Goal: Contribute content: Add original content to the website for others to see

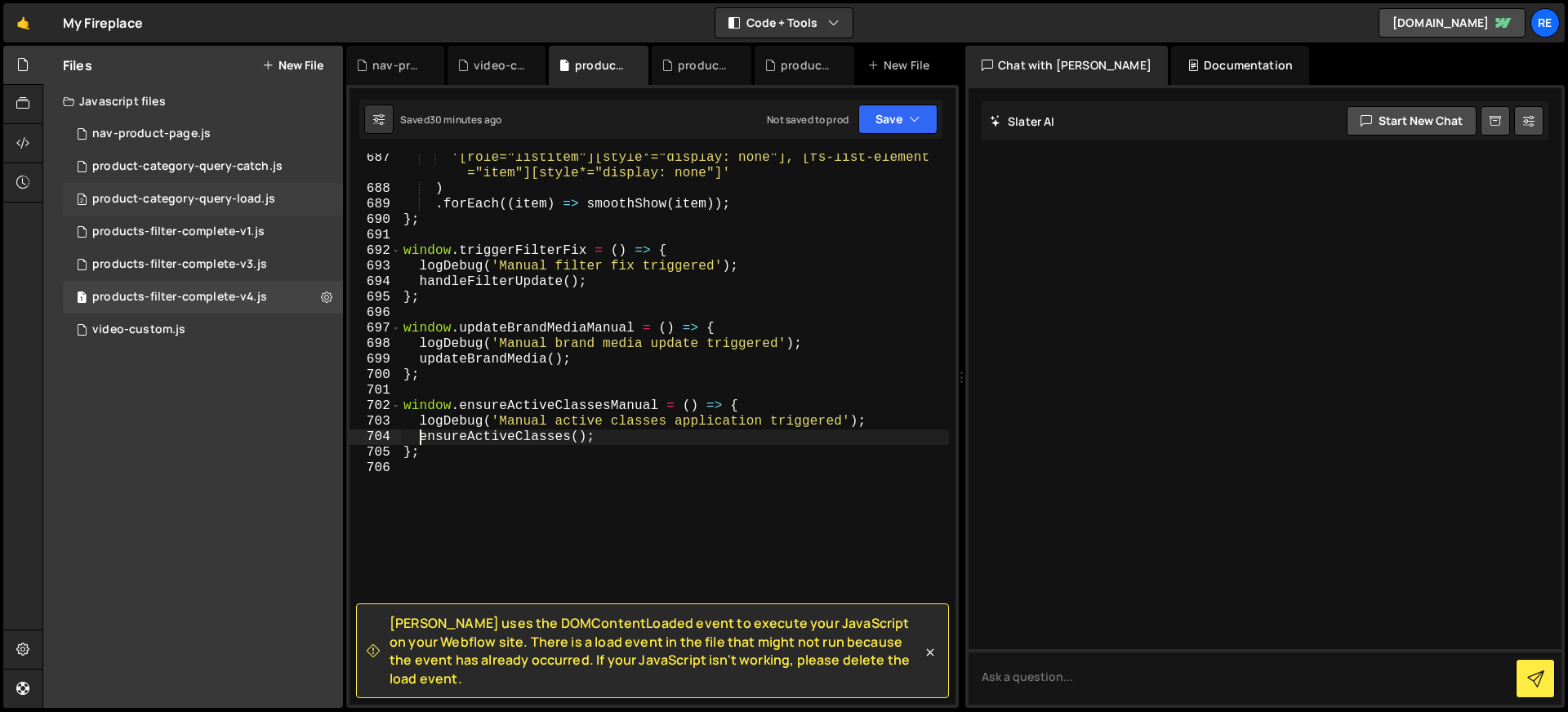
scroll to position [11604, 0]
click at [322, 295] on icon at bounding box center [327, 296] width 11 height 15
type input "products-filter-complete-v4"
radio input "true"
checkbox input "true"
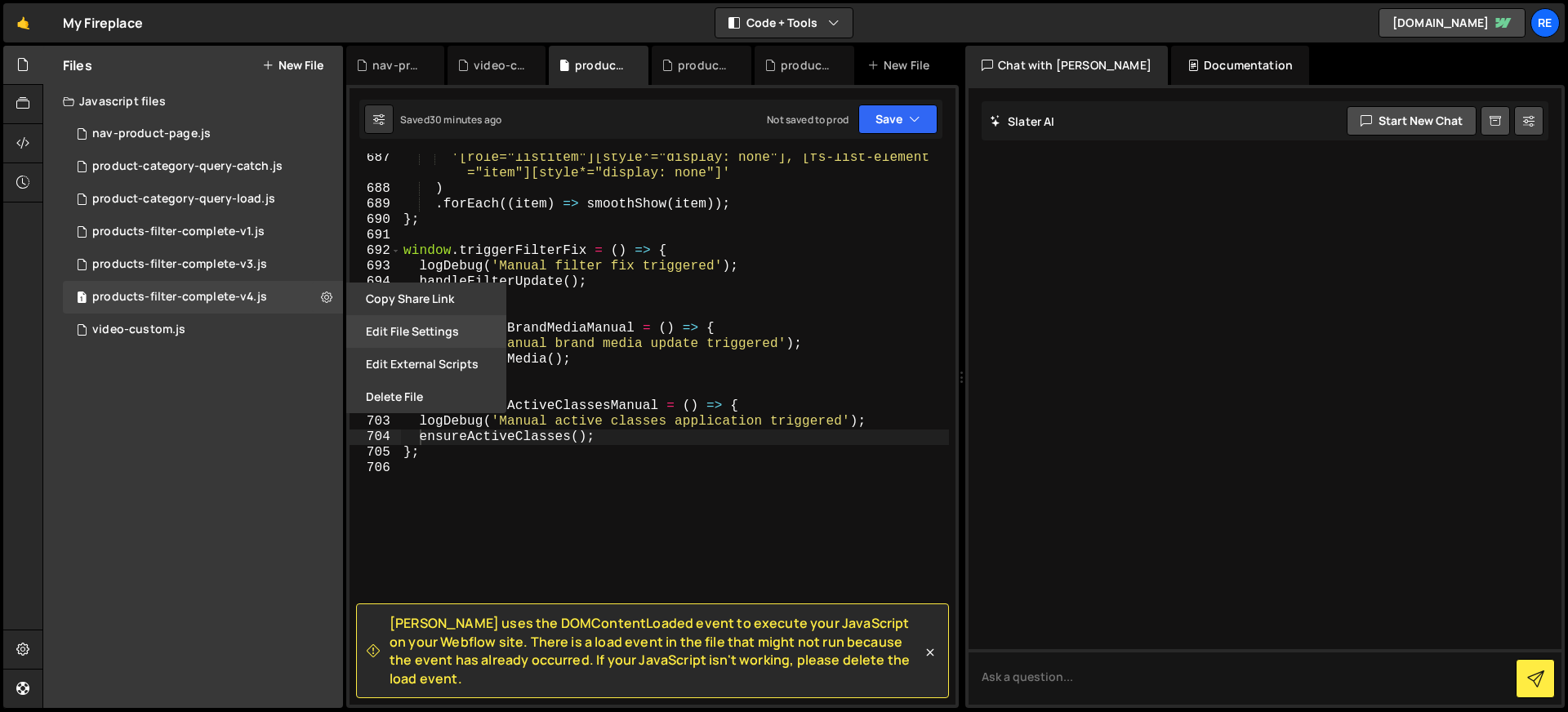
click at [402, 332] on button "Edit File Settings" at bounding box center [425, 332] width 160 height 32
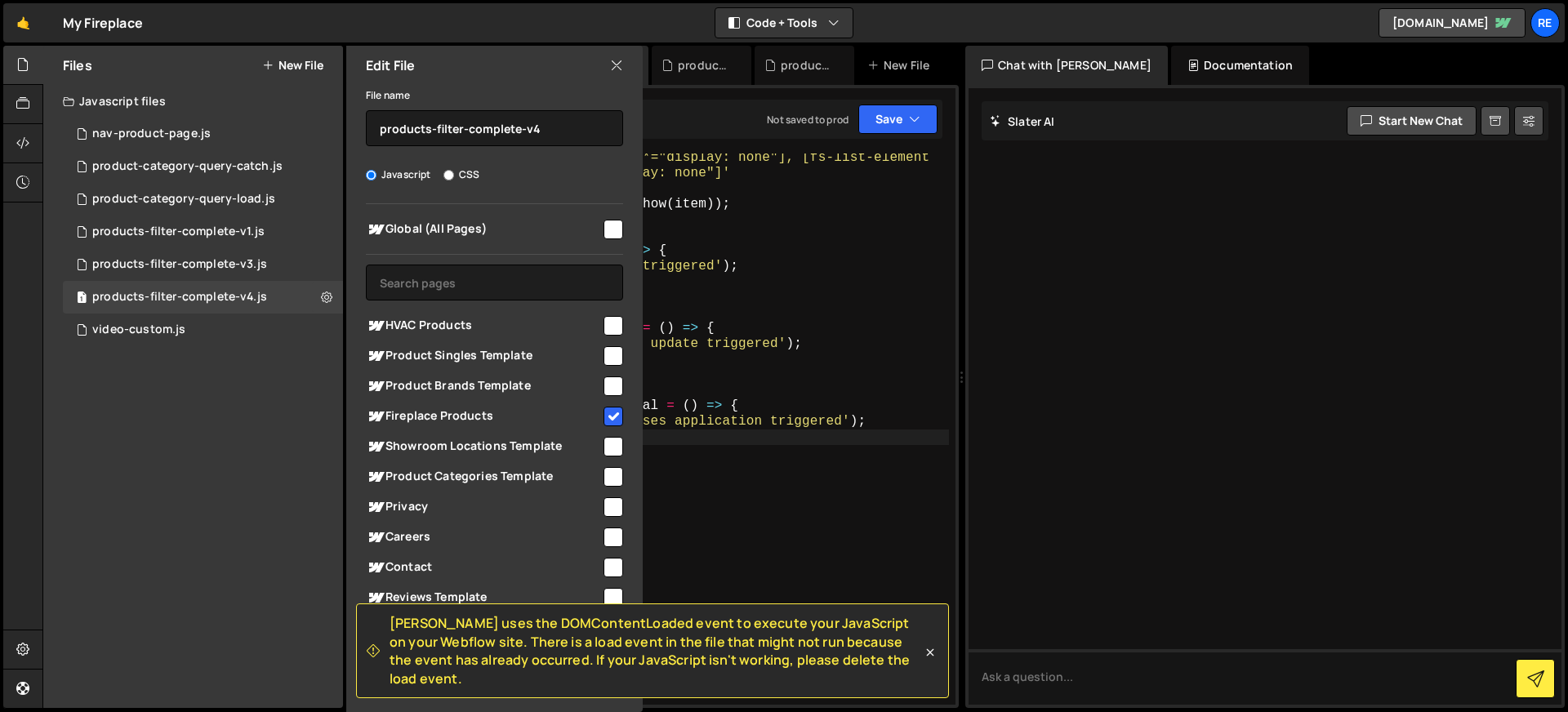
click at [603, 316] on input "checkbox" at bounding box center [613, 326] width 19 height 19
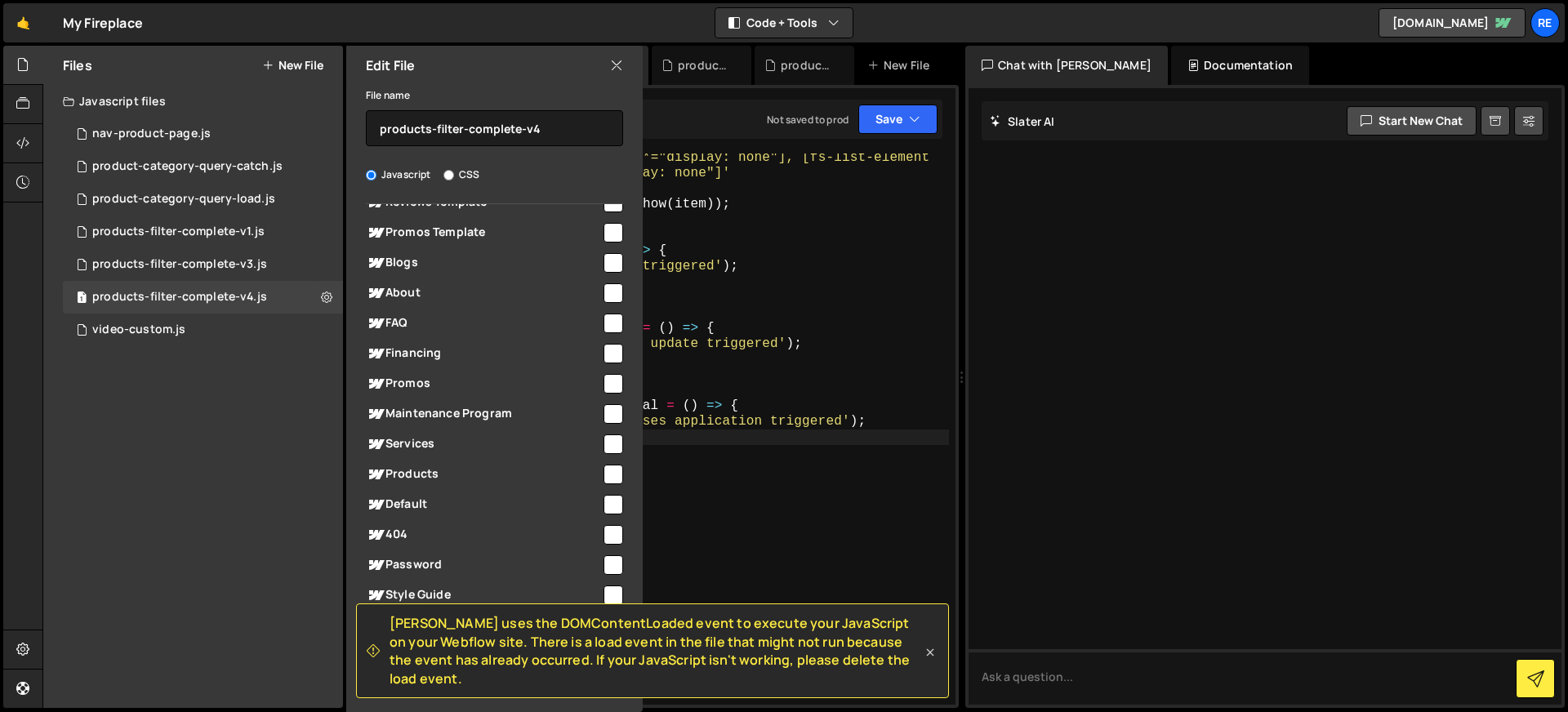
click at [926, 660] on icon at bounding box center [929, 652] width 16 height 16
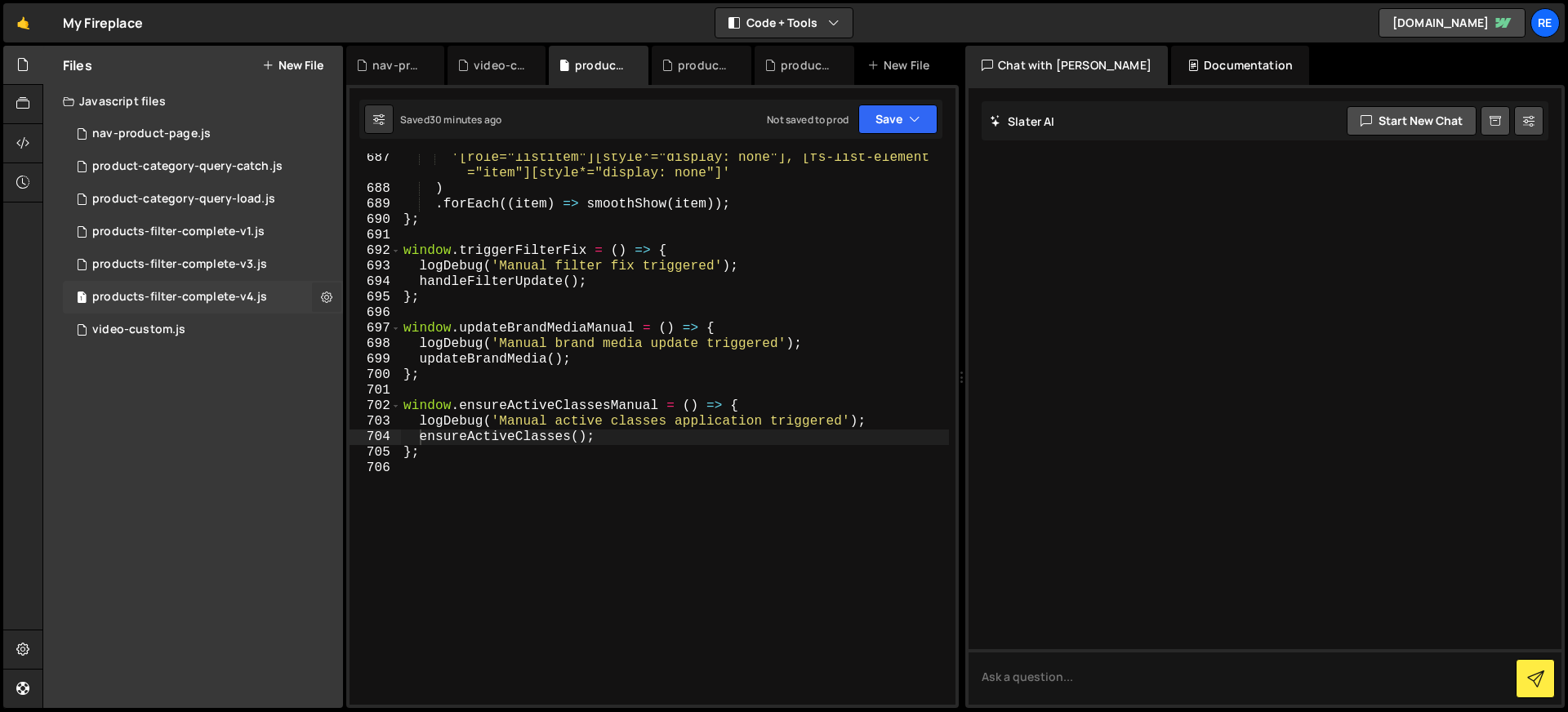
click at [325, 298] on icon at bounding box center [327, 296] width 11 height 15
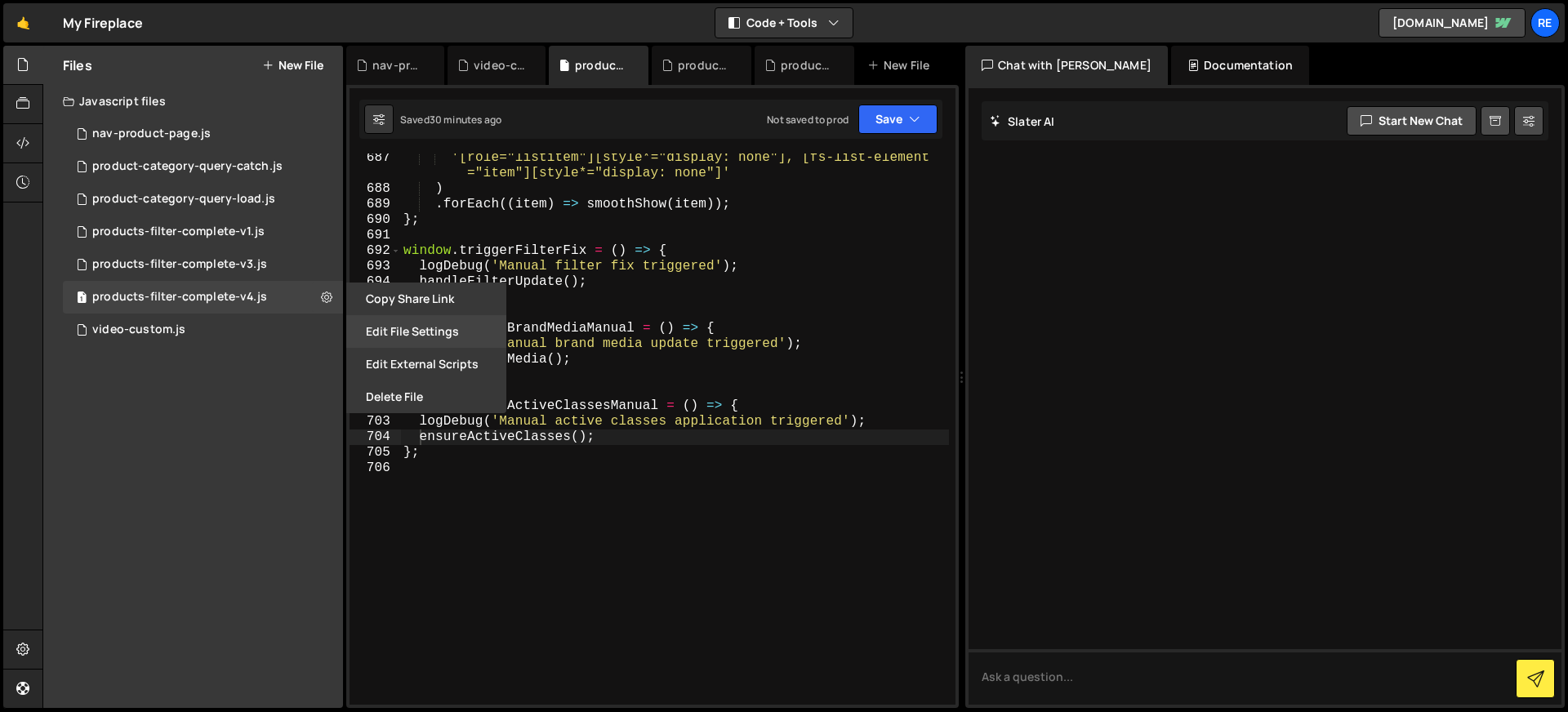
click at [467, 333] on button "Edit File Settings" at bounding box center [425, 332] width 160 height 32
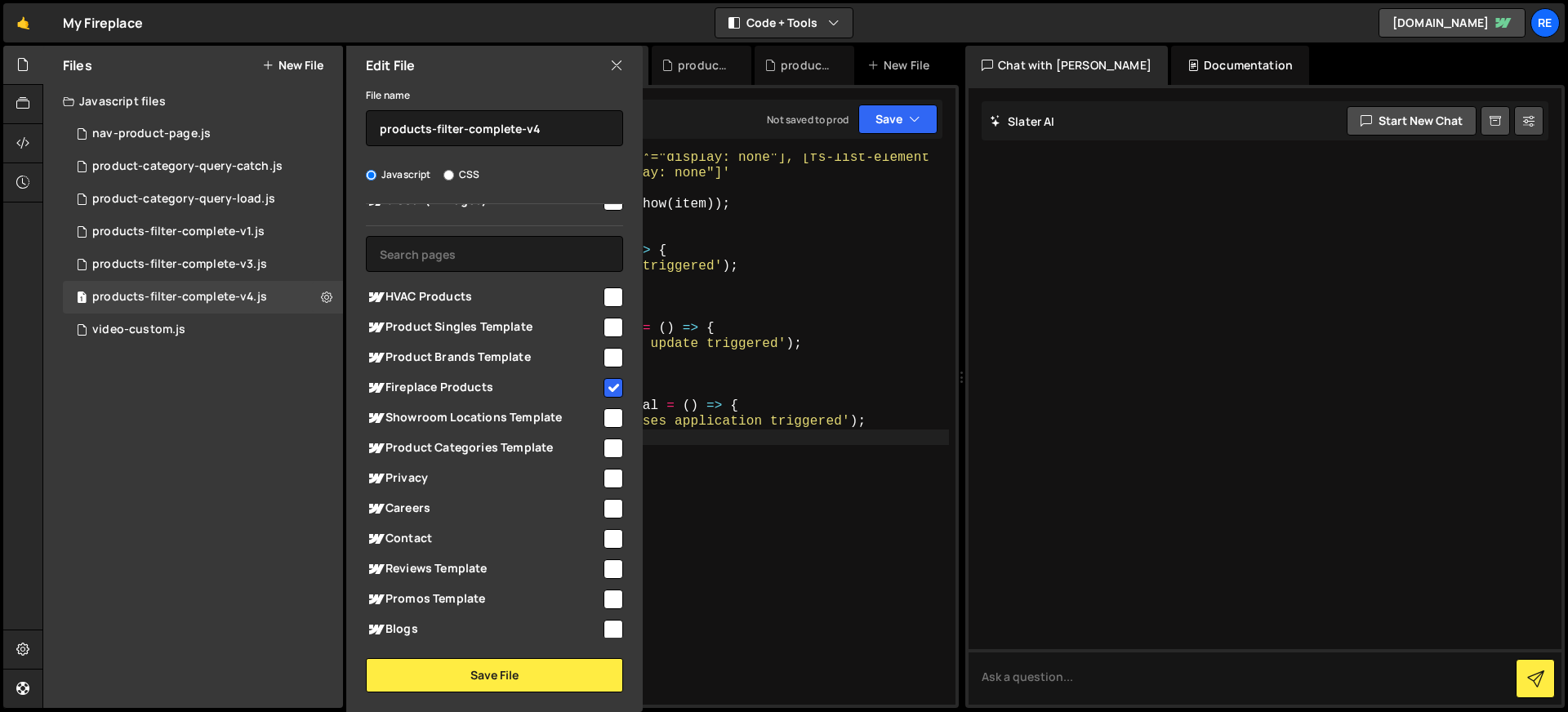
scroll to position [0, 0]
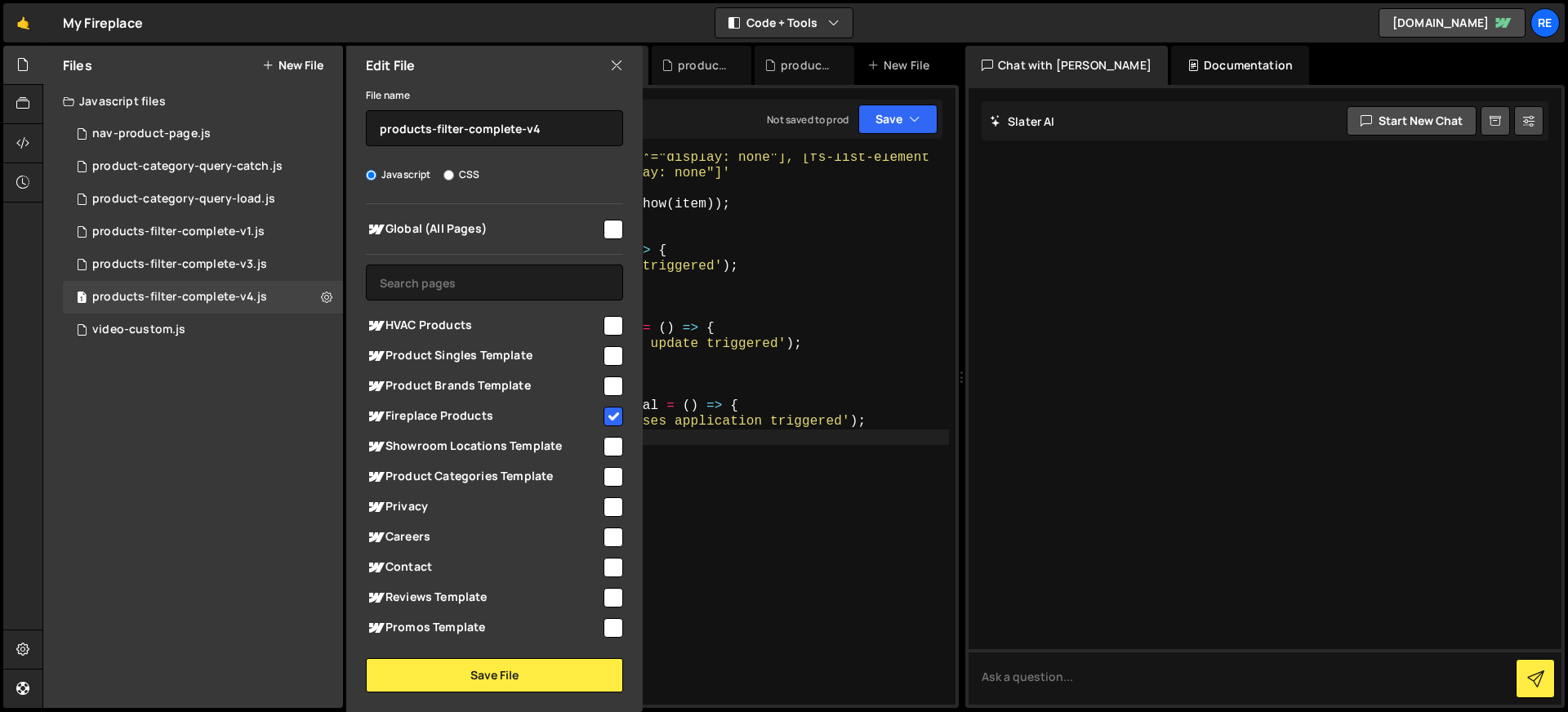
click at [611, 323] on input "checkbox" at bounding box center [613, 326] width 19 height 19
checkbox input "true"
click at [529, 679] on button "Save File" at bounding box center [494, 675] width 257 height 34
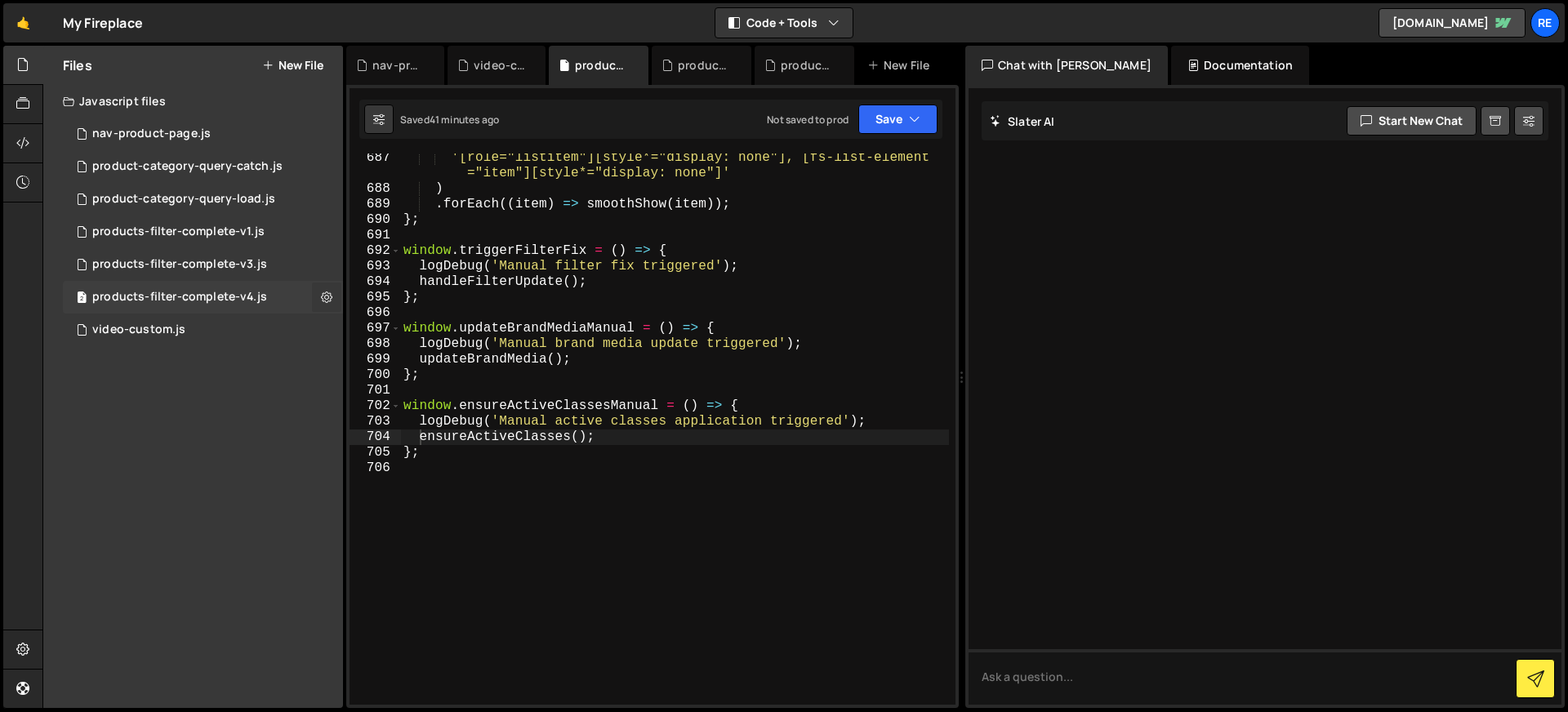
click at [323, 301] on icon at bounding box center [327, 296] width 11 height 15
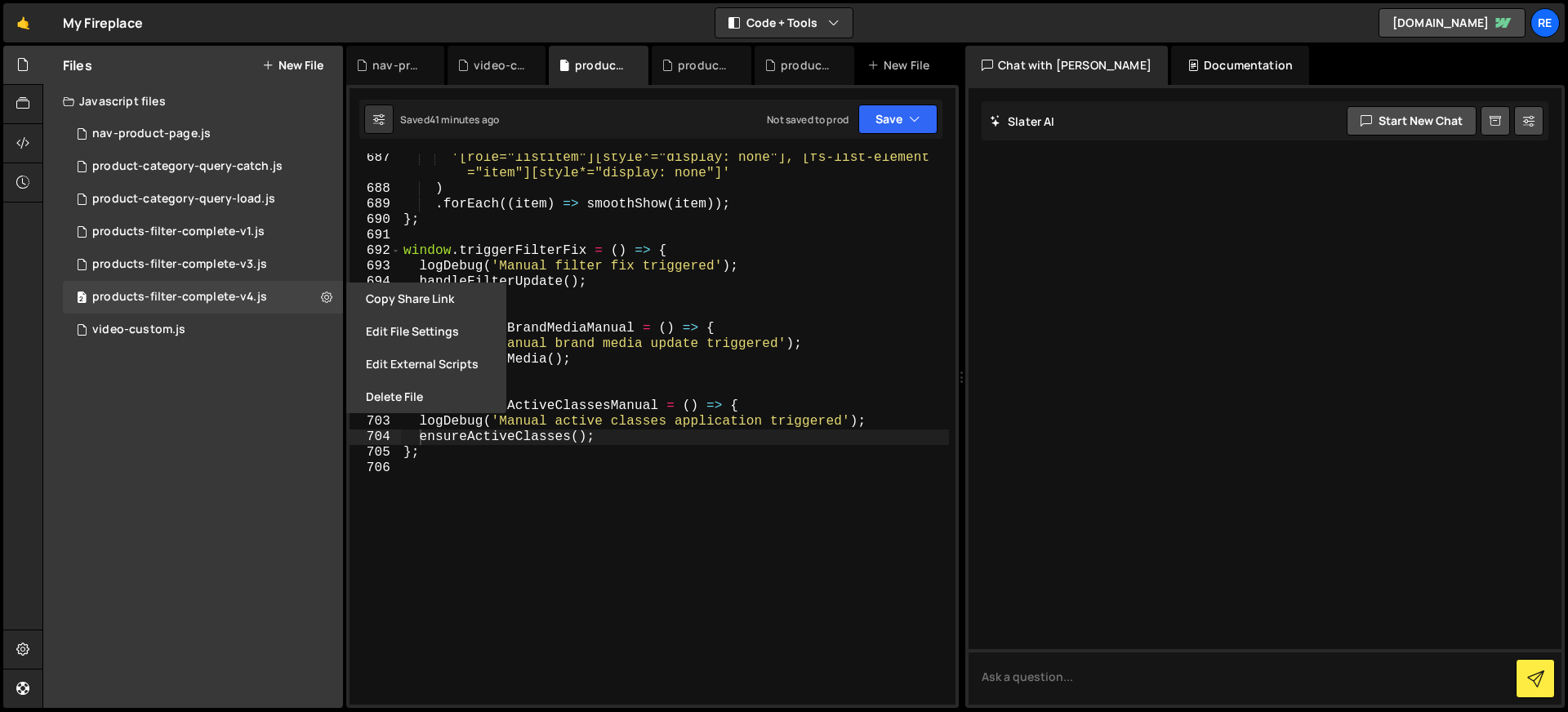
drag, startPoint x: 423, startPoint y: 321, endPoint x: 427, endPoint y: 308, distance: 13.6
click at [423, 322] on button "Edit File Settings" at bounding box center [425, 332] width 160 height 32
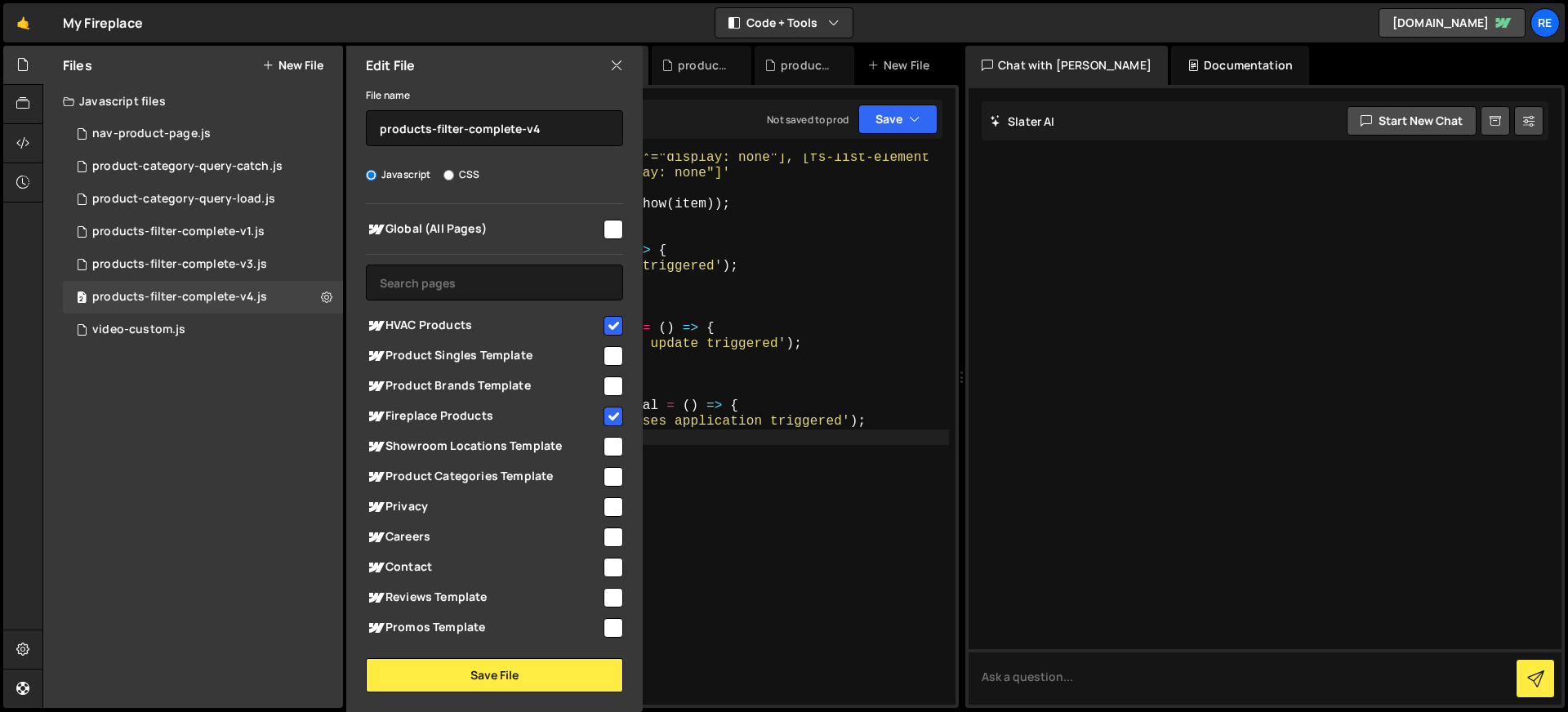
click at [605, 66] on div "Edit File" at bounding box center [494, 65] width 296 height 39
click at [615, 72] on icon at bounding box center [617, 65] width 13 height 18
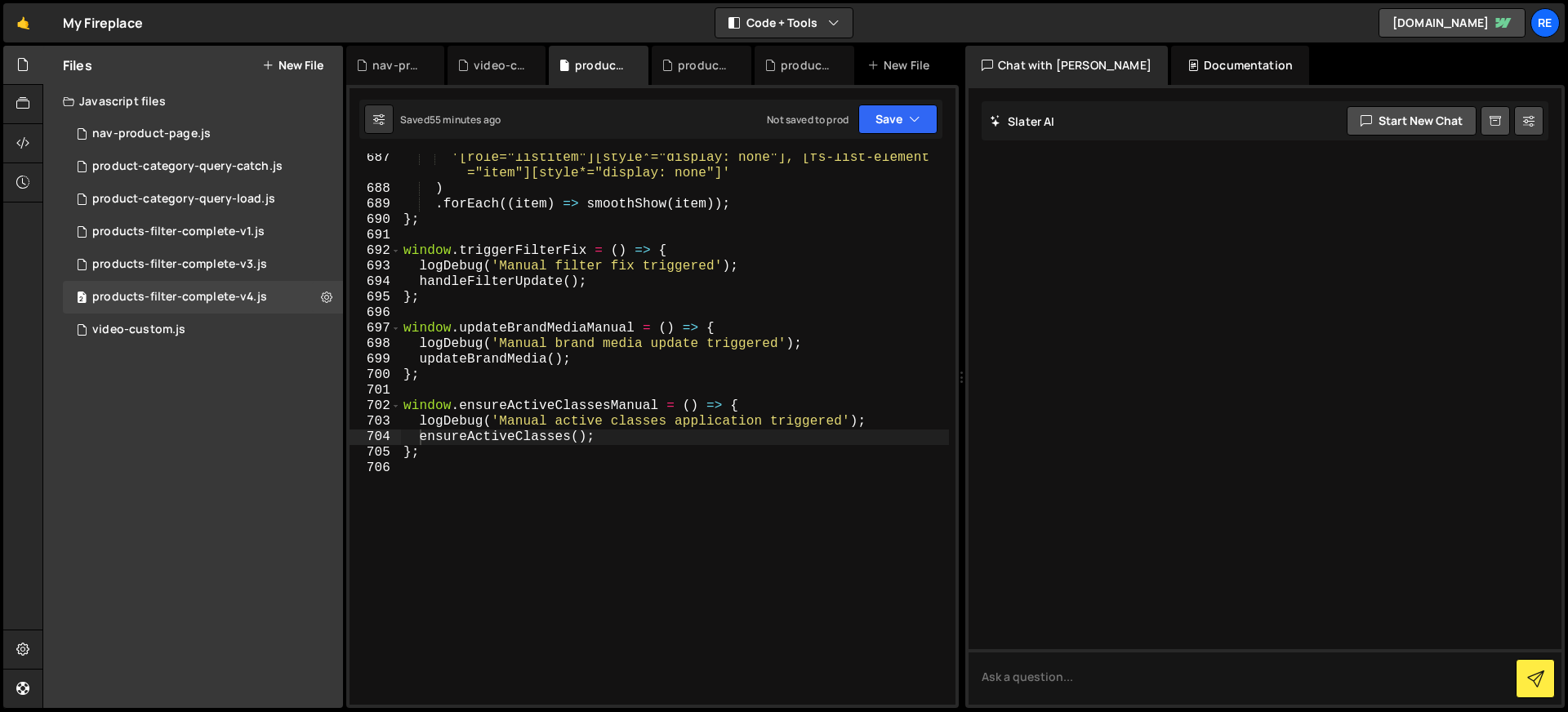
click at [241, 394] on div "Files New File Javascript files 1 nav-product-page.js 0 1 product-category-quer…" at bounding box center [192, 377] width 299 height 662
click at [291, 58] on button "New File" at bounding box center [293, 65] width 61 height 13
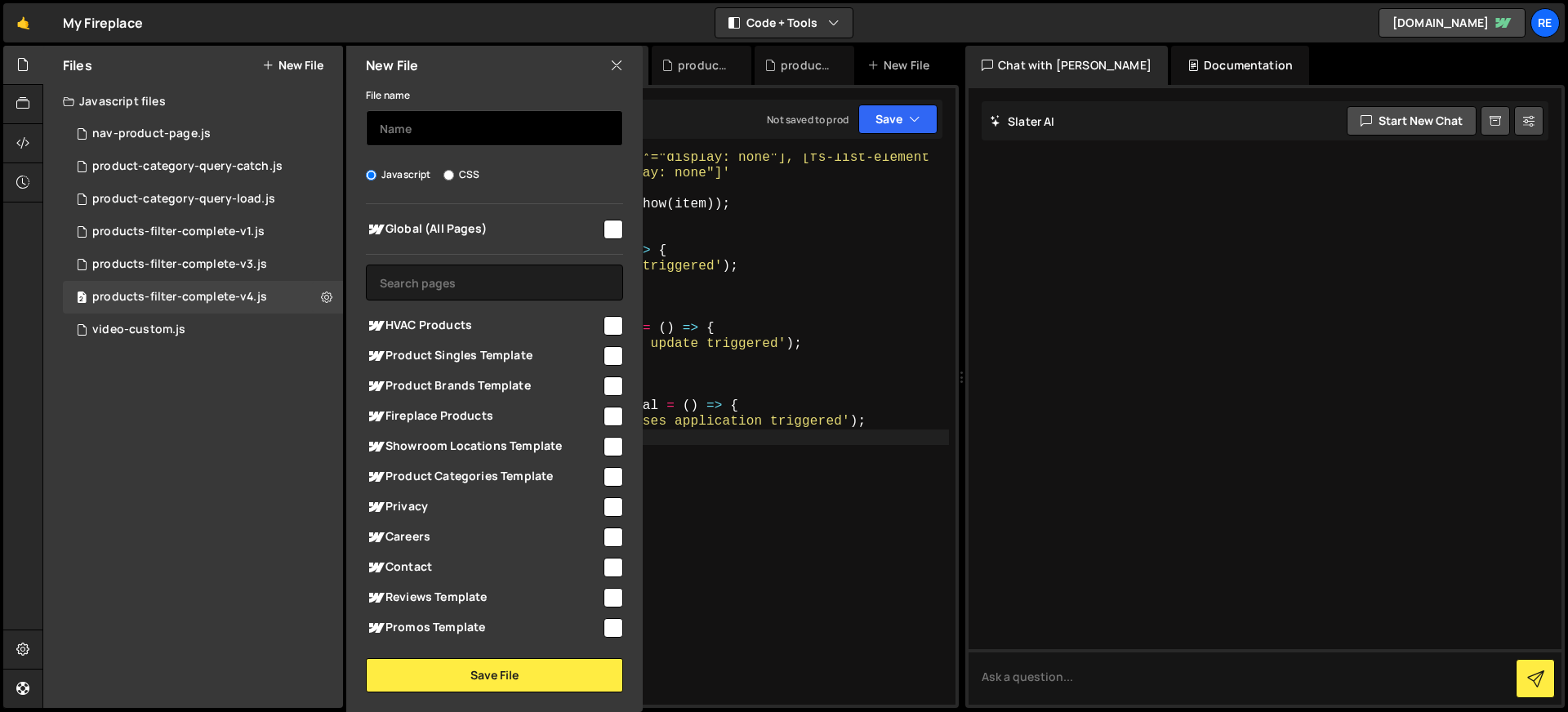
click at [396, 125] on input "text" at bounding box center [494, 128] width 257 height 36
type input "slider-styling"
click at [446, 178] on input "CSS" at bounding box center [448, 175] width 11 height 11
radio input "true"
click at [613, 229] on input "checkbox" at bounding box center [613, 229] width 19 height 19
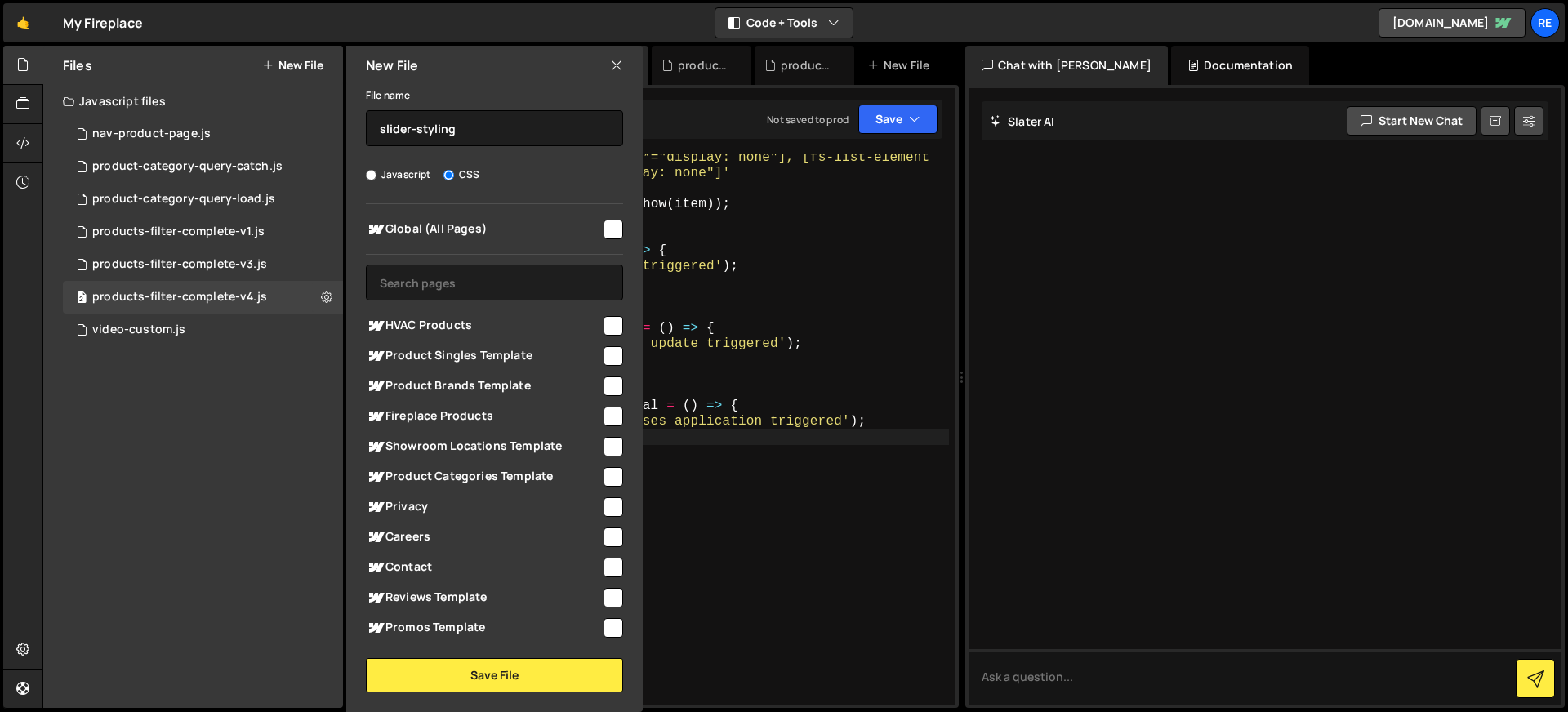
checkbox input "true"
click at [533, 673] on button "Save File" at bounding box center [494, 675] width 257 height 34
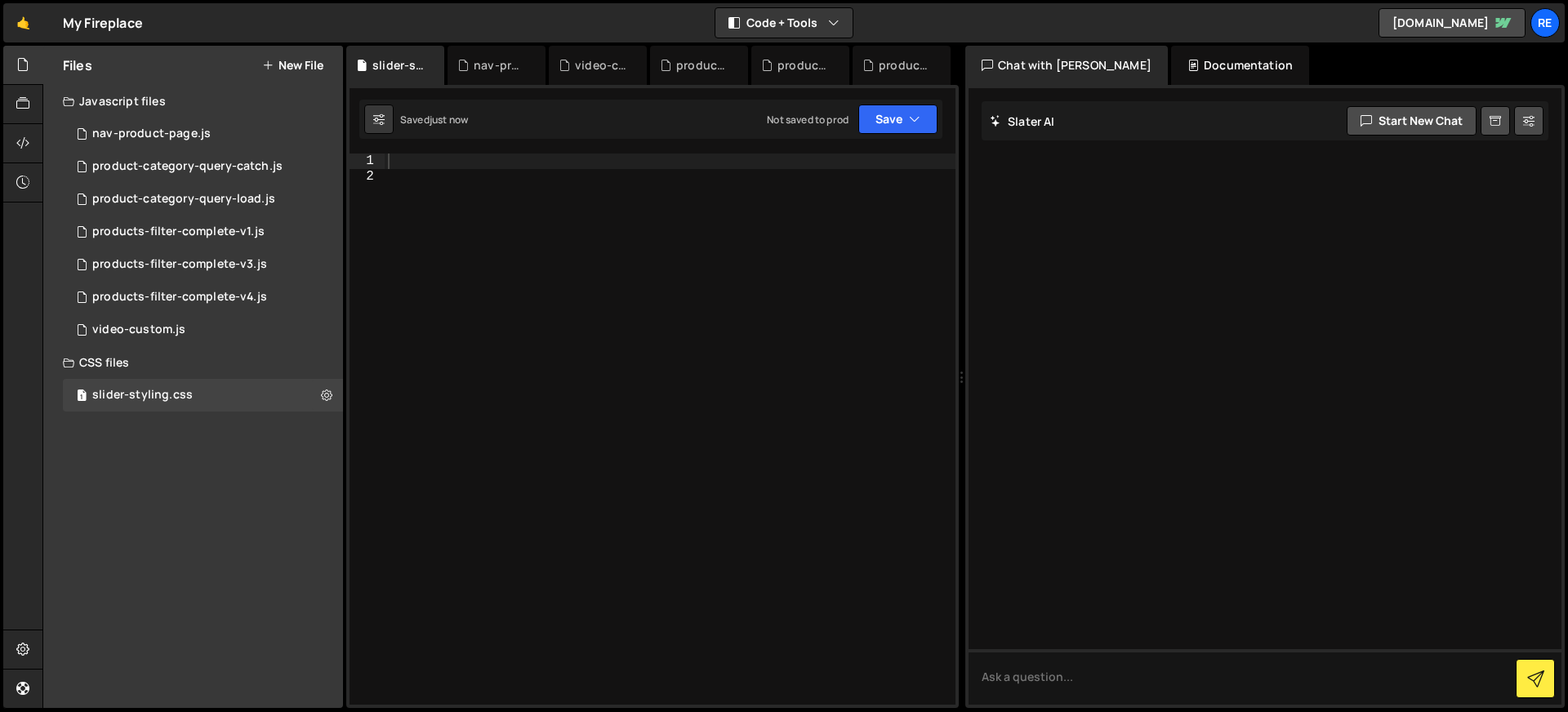
click at [142, 96] on div "Javascript files" at bounding box center [192, 101] width 299 height 32
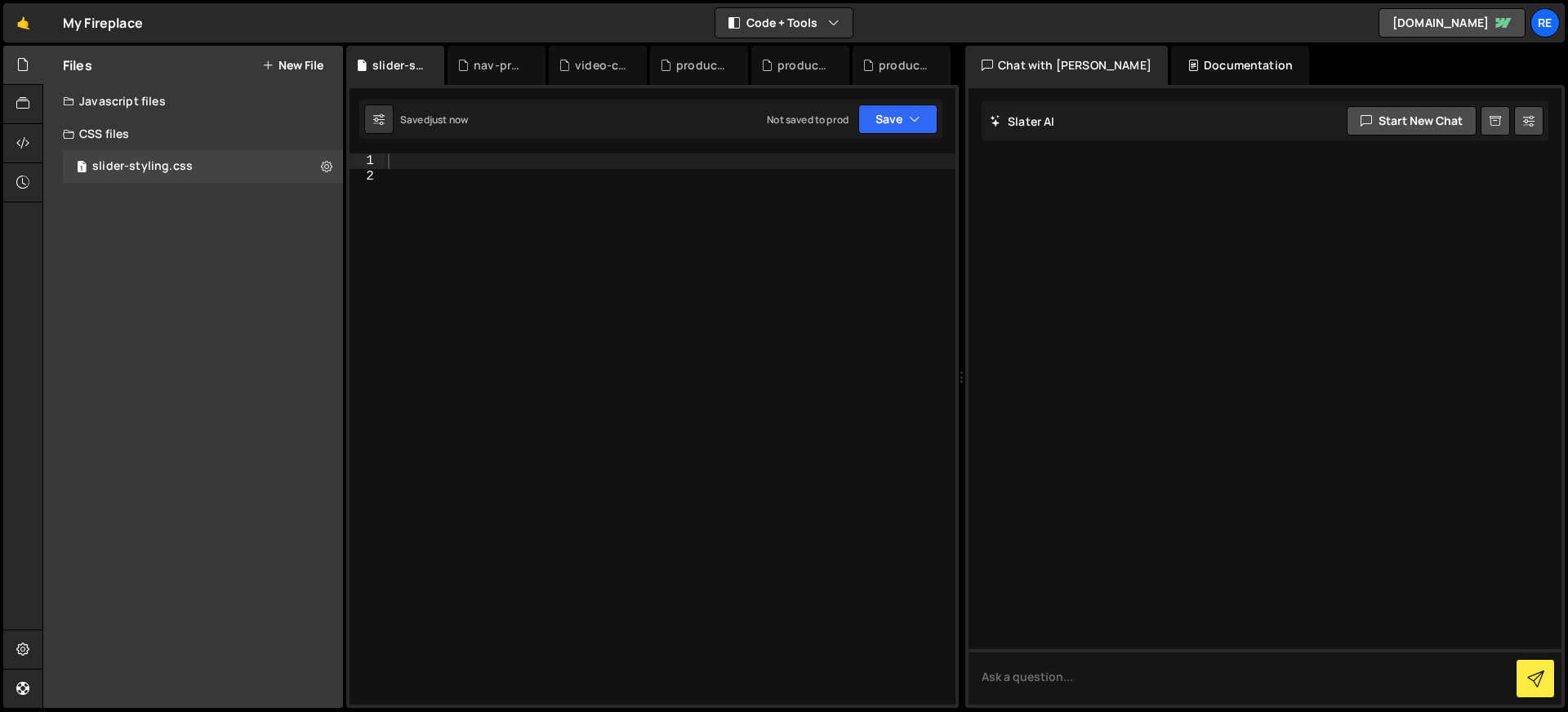
click at [144, 101] on div "Javascript files" at bounding box center [192, 101] width 299 height 32
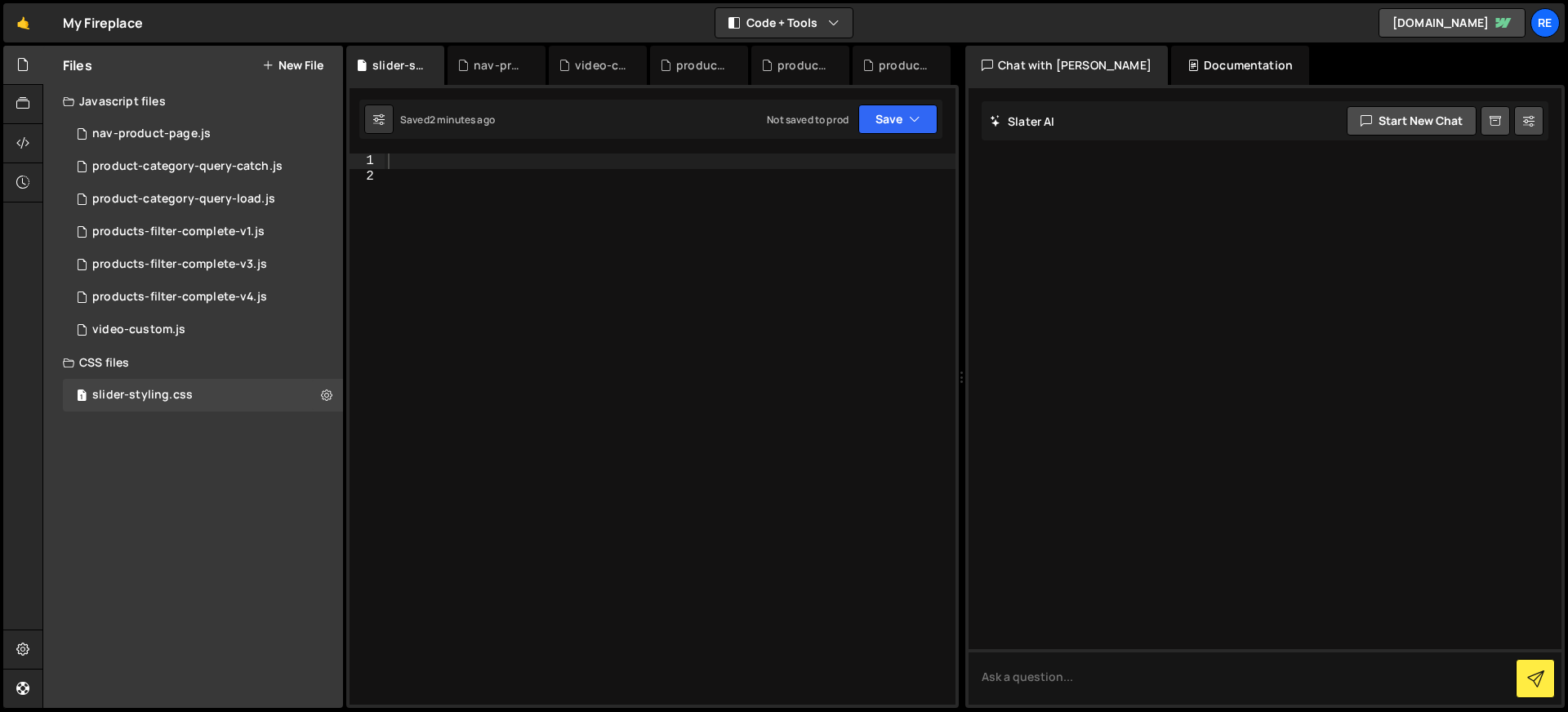
click at [575, 254] on div at bounding box center [669, 444] width 571 height 582
click at [544, 145] on div "1 2 3 4 5 6 7 8 9 10 11 12 13 14 15 16 17 18 19 20 21 22 23 24 25 26 27 28 29 3…" at bounding box center [652, 397] width 613 height 623
click at [551, 165] on div at bounding box center [669, 444] width 571 height 582
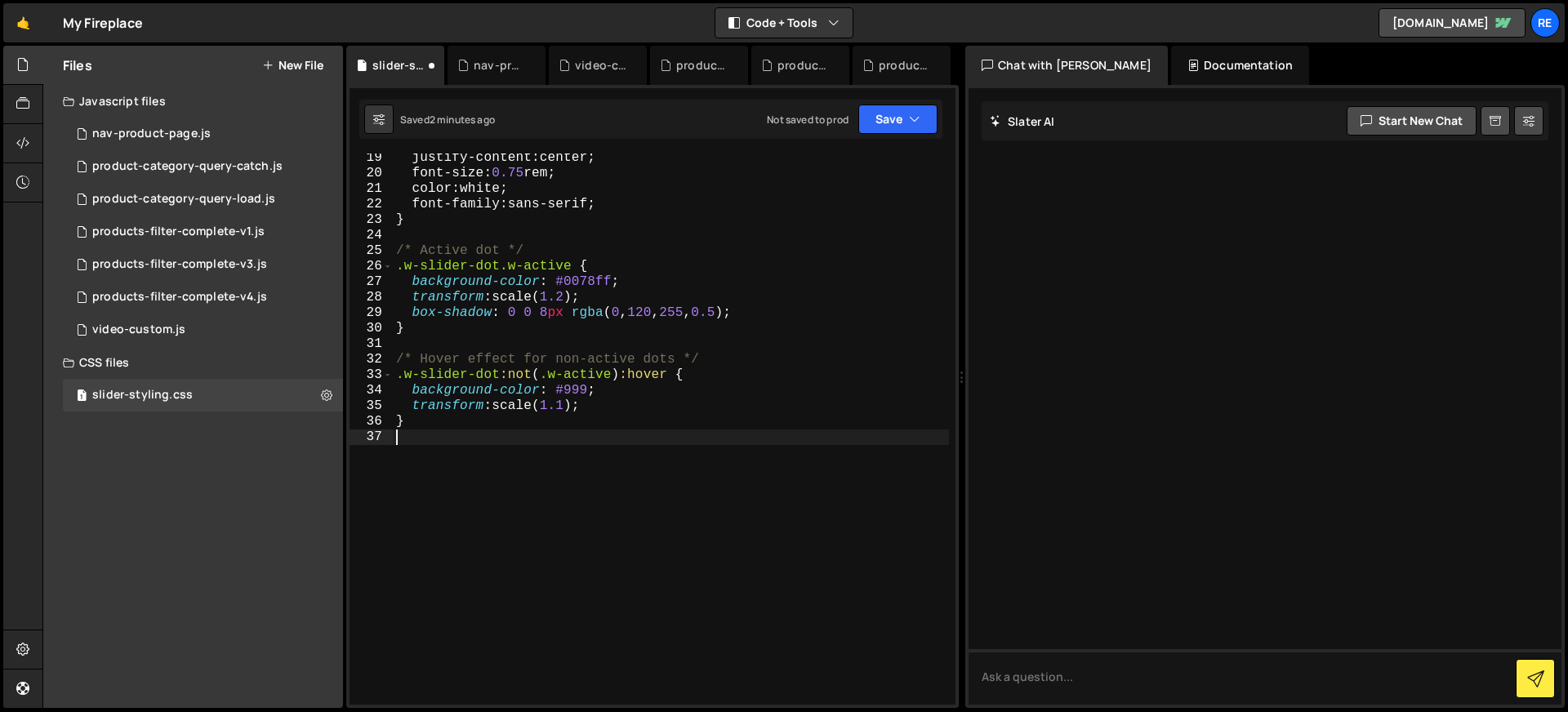
scroll to position [283, 0]
click at [617, 397] on div "justify-content : center ; font-size : 0.75 rem ; color : white ; font-family :…" at bounding box center [671, 441] width 556 height 582
type textarea "}"
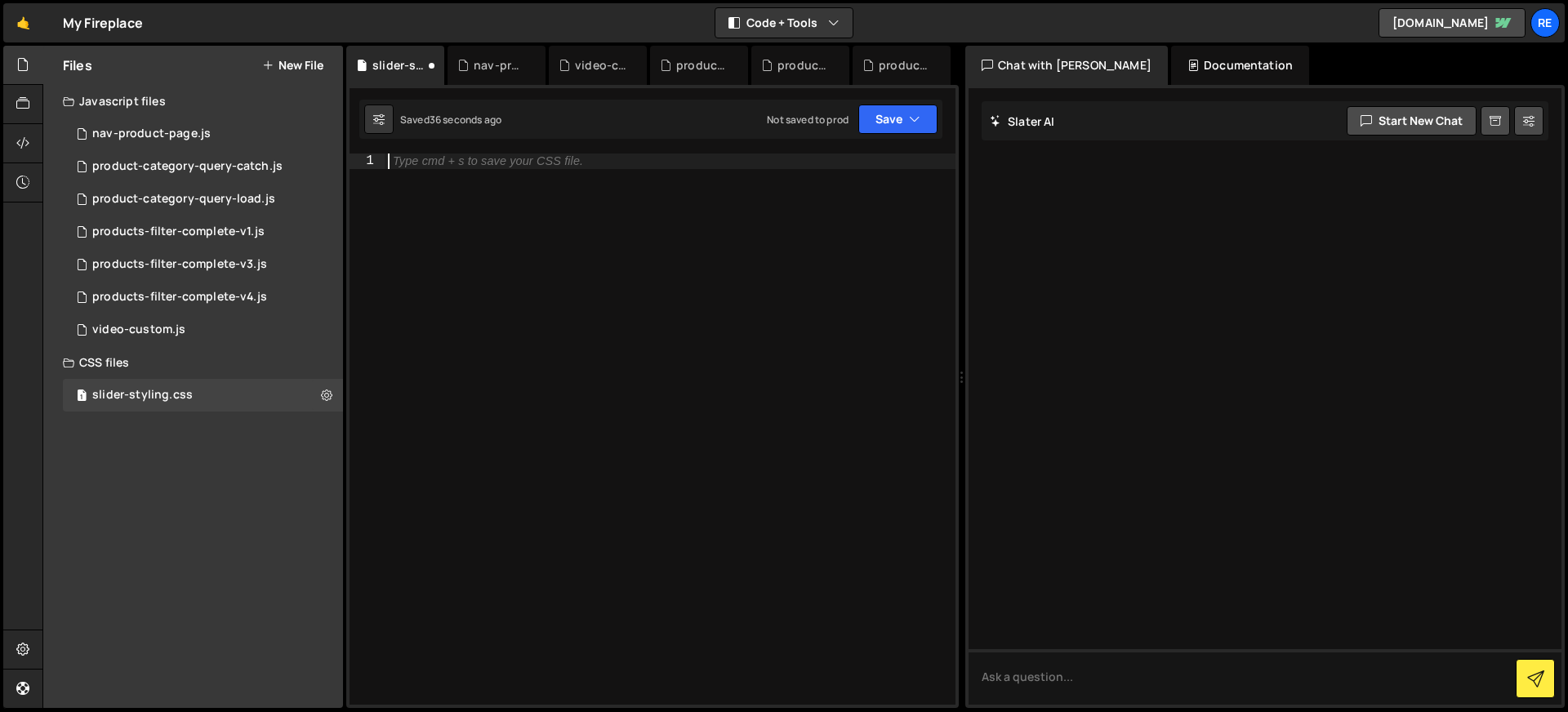
paste textarea "border-color: #444;"
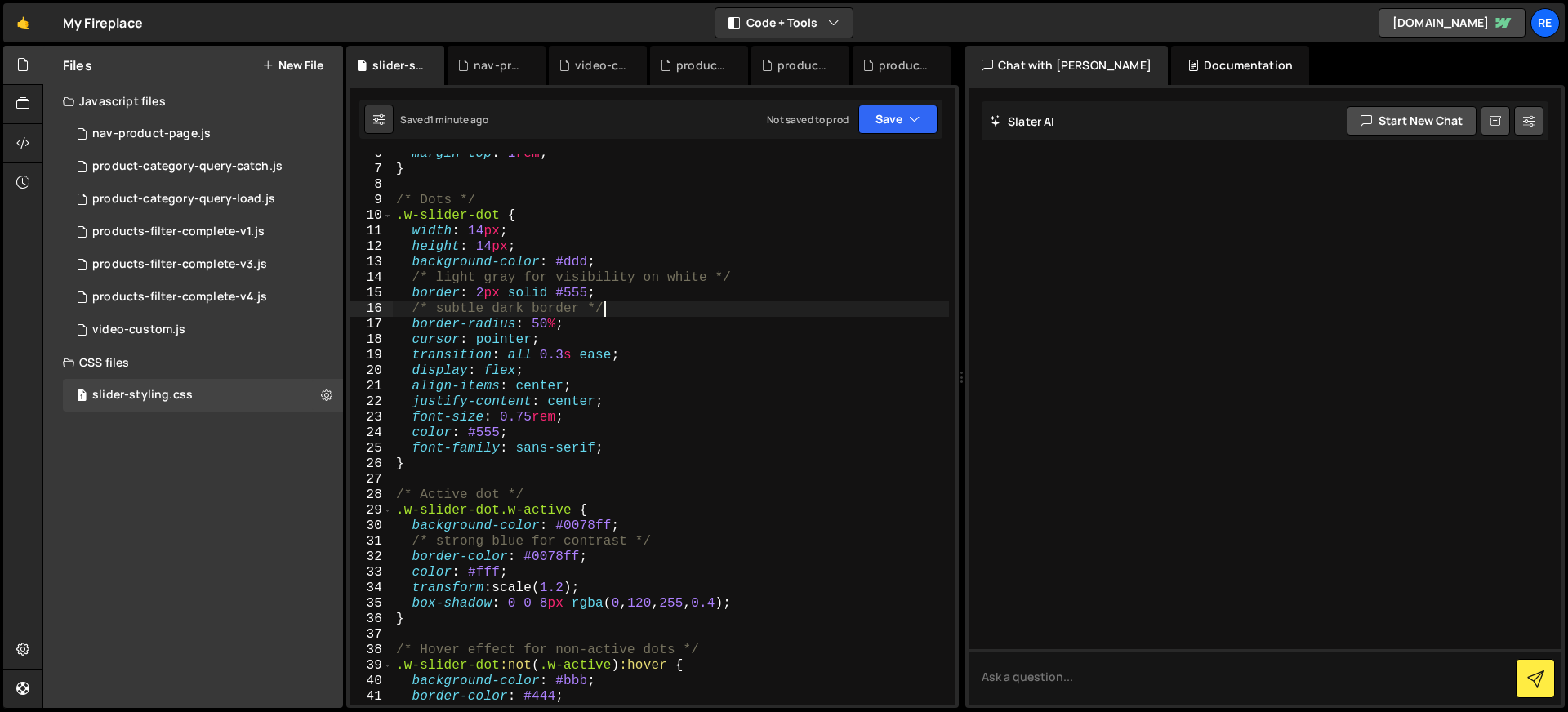
click at [629, 316] on div "margin-top : 1 rem ; } /* Dots */ .w-slider-dot { width : 14 px ; height : 14 p…" at bounding box center [671, 437] width 556 height 582
type textarea "}"
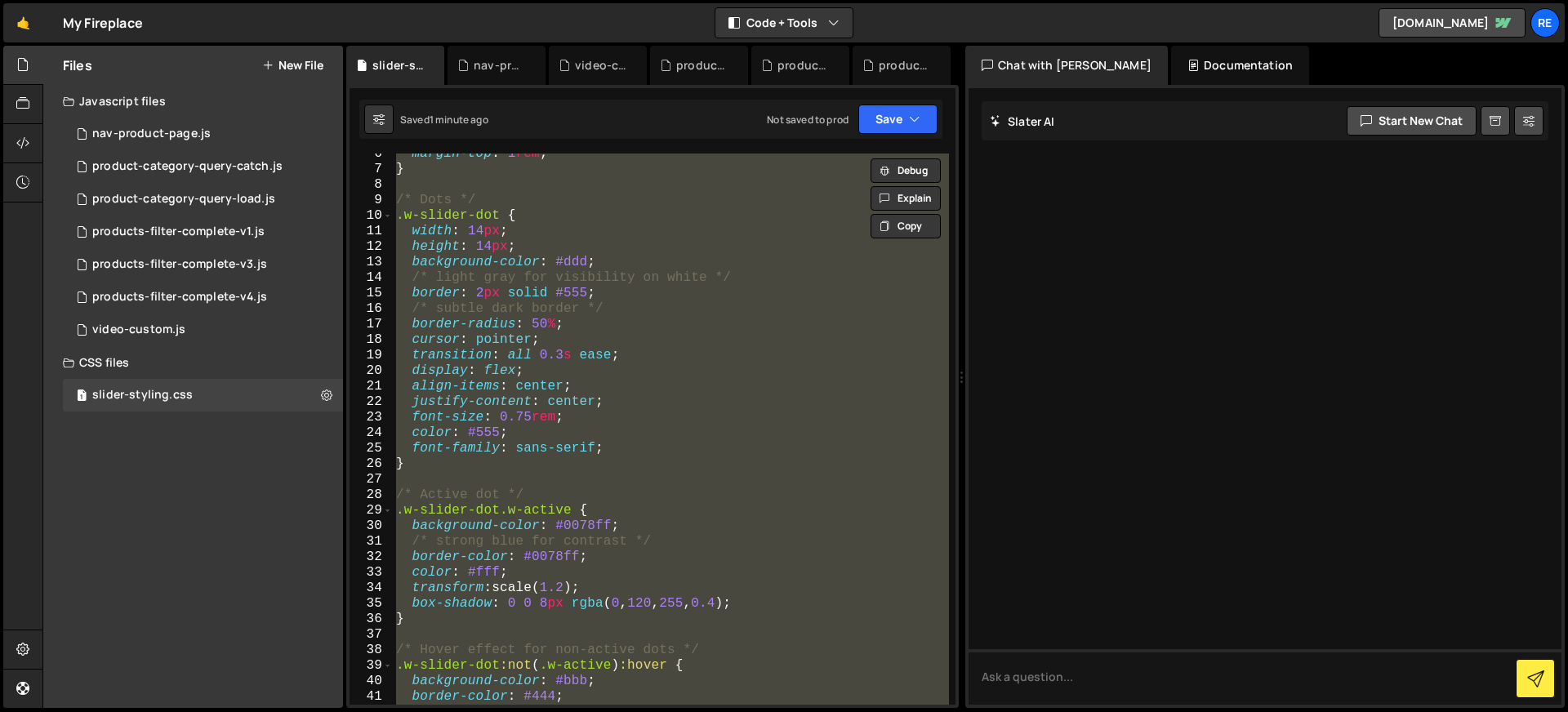
paste textarea ".w-slider-dot:not(.w-active):hover {"
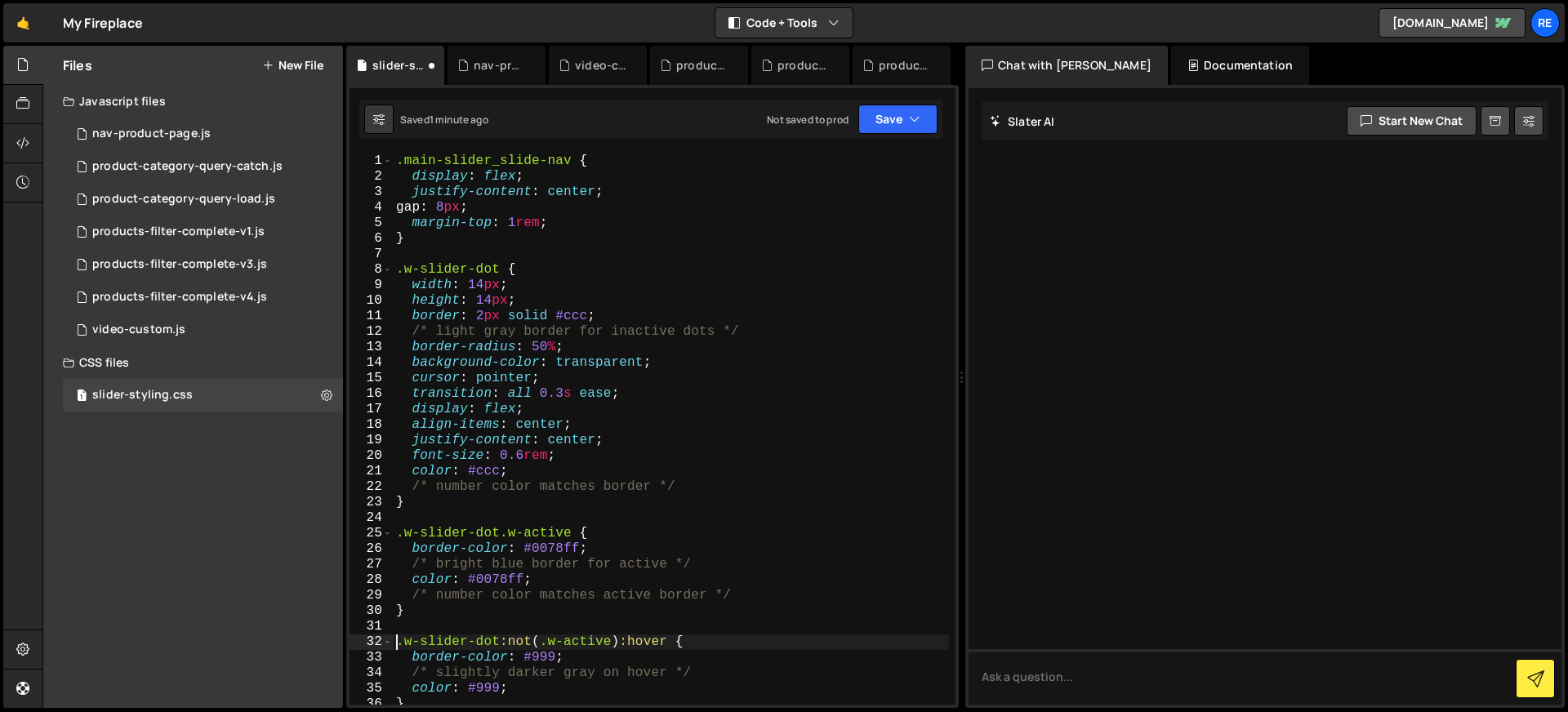
scroll to position [23, 0]
click at [752, 263] on div ".main-slider_slide-nav { display : flex ; justify-content : center ; gap : 8 px…" at bounding box center [671, 444] width 556 height 582
type textarea "}"
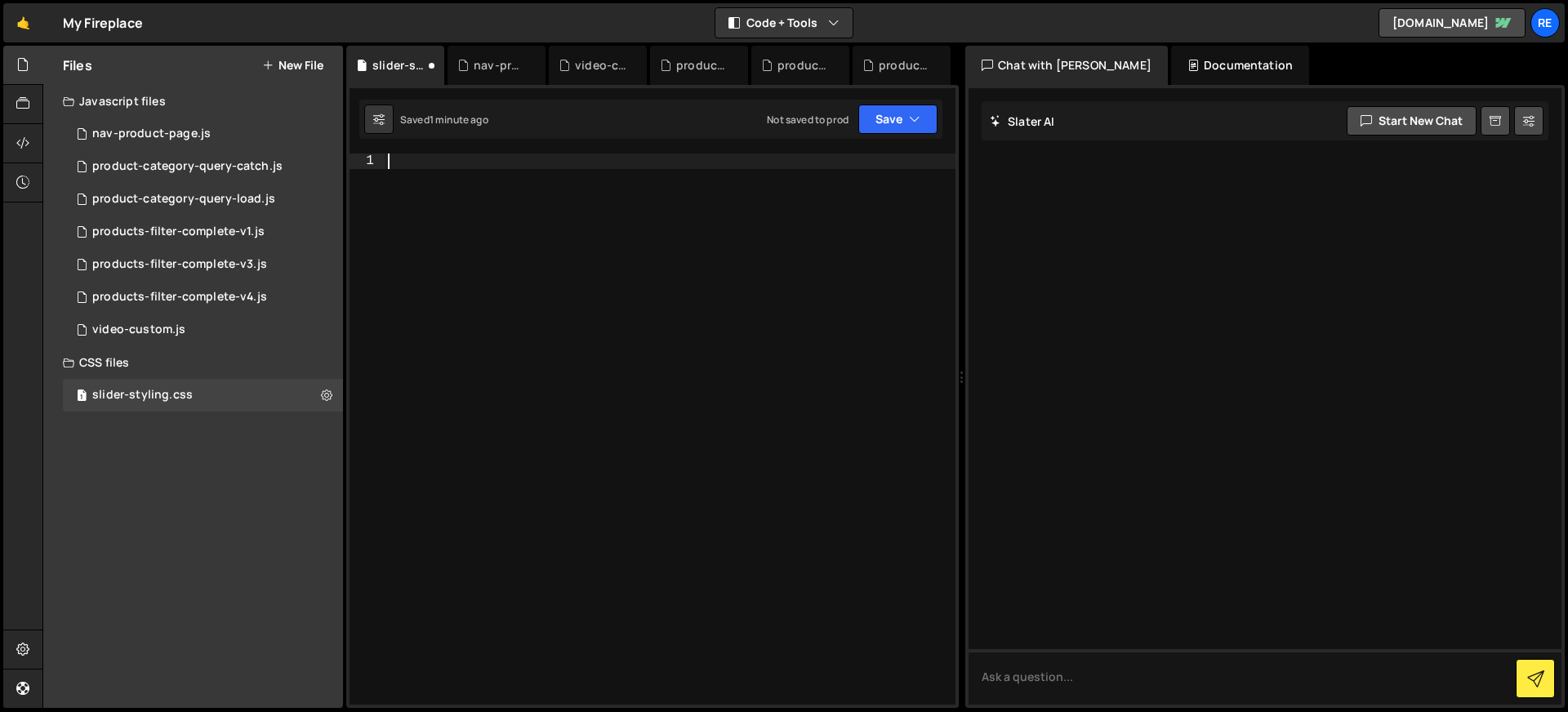
paste textarea "color: #999;"
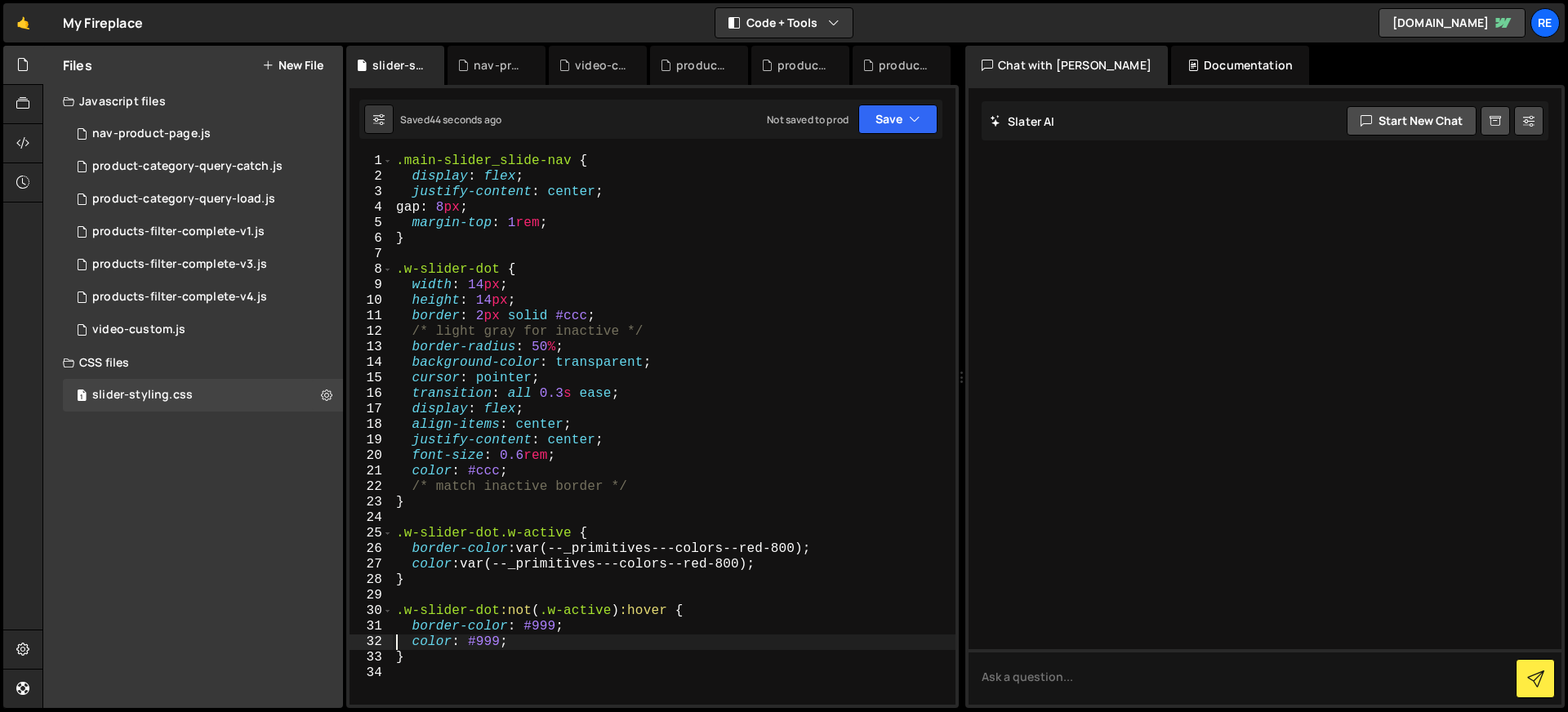
click at [562, 401] on div ".main-slider_slide-nav { display : flex ; justify-content : center ; gap : 8 px…" at bounding box center [674, 444] width 562 height 582
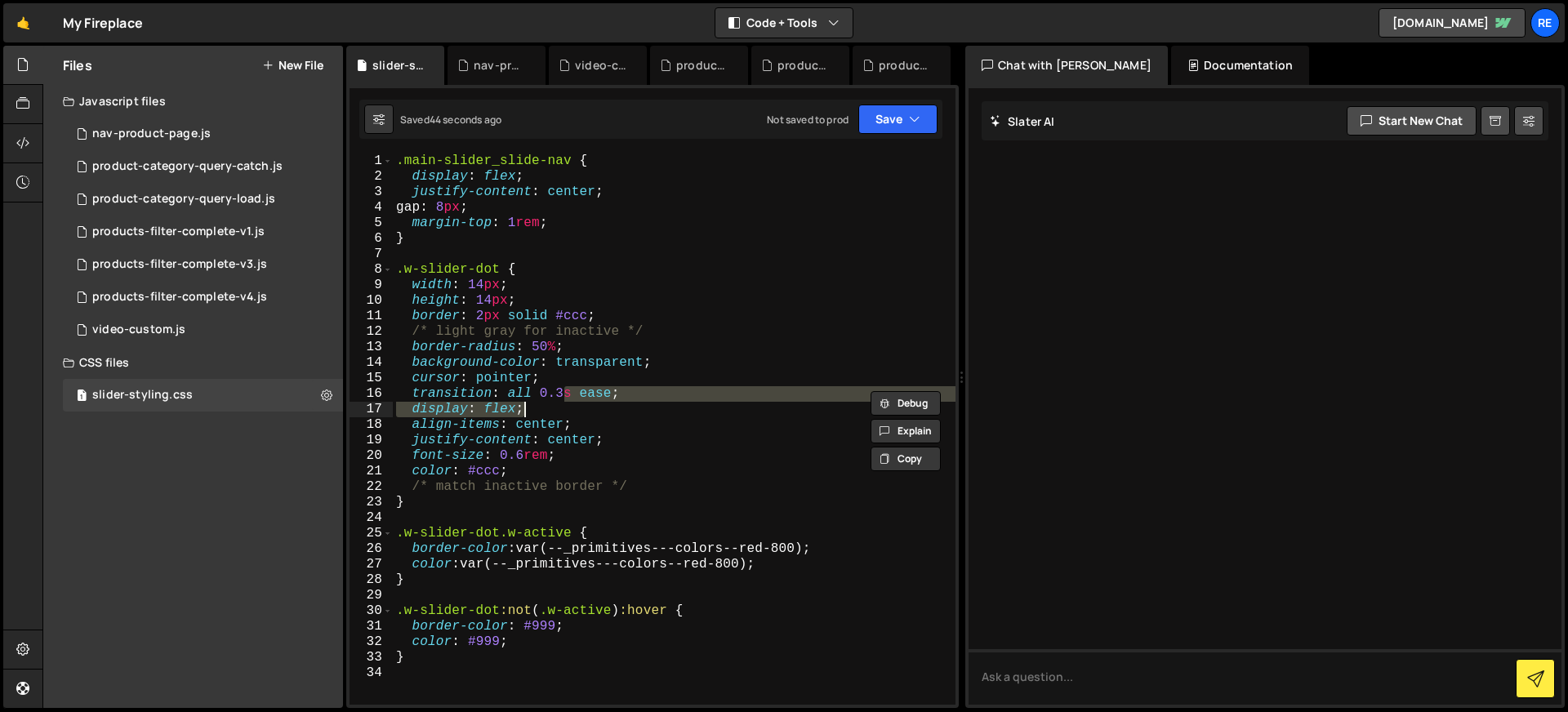
type textarea "}"
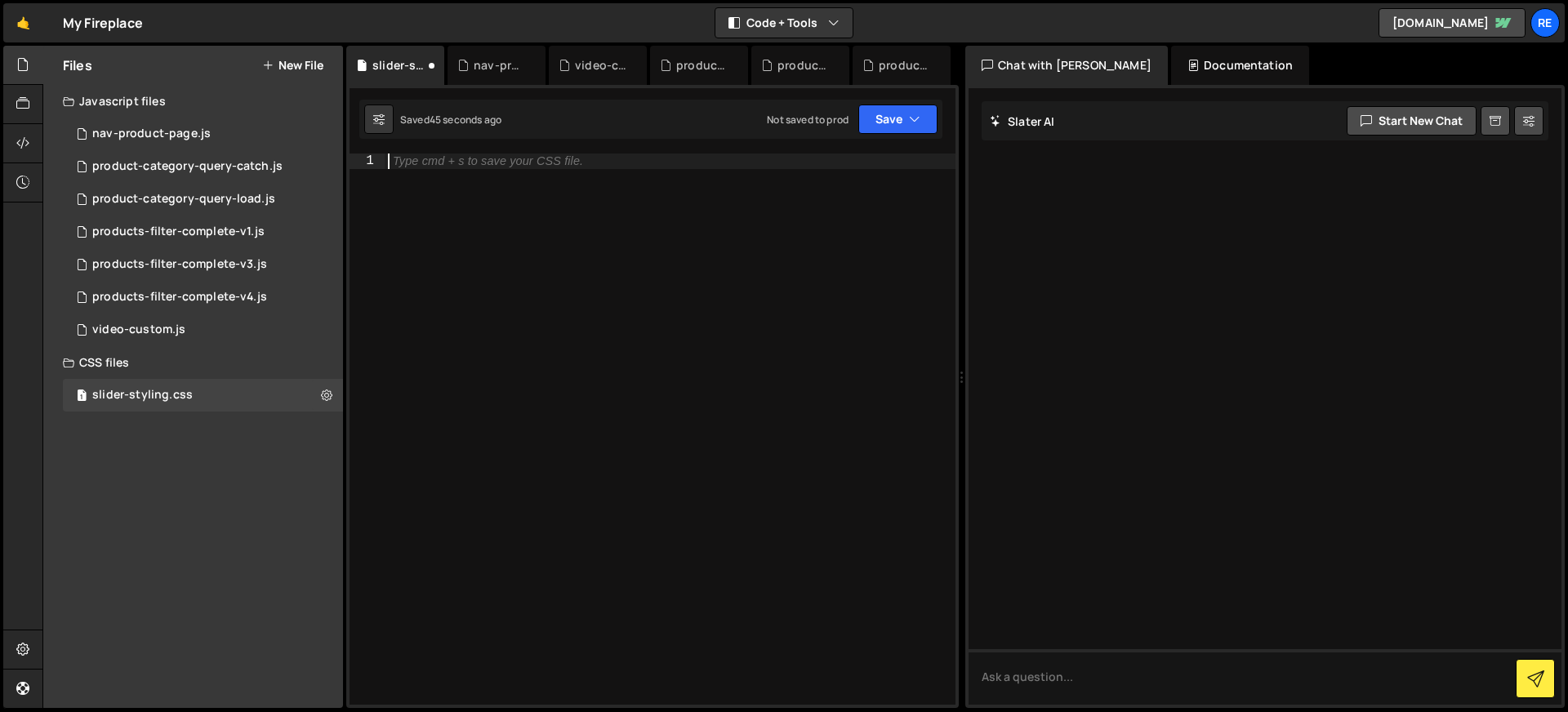
paste textarea "}"
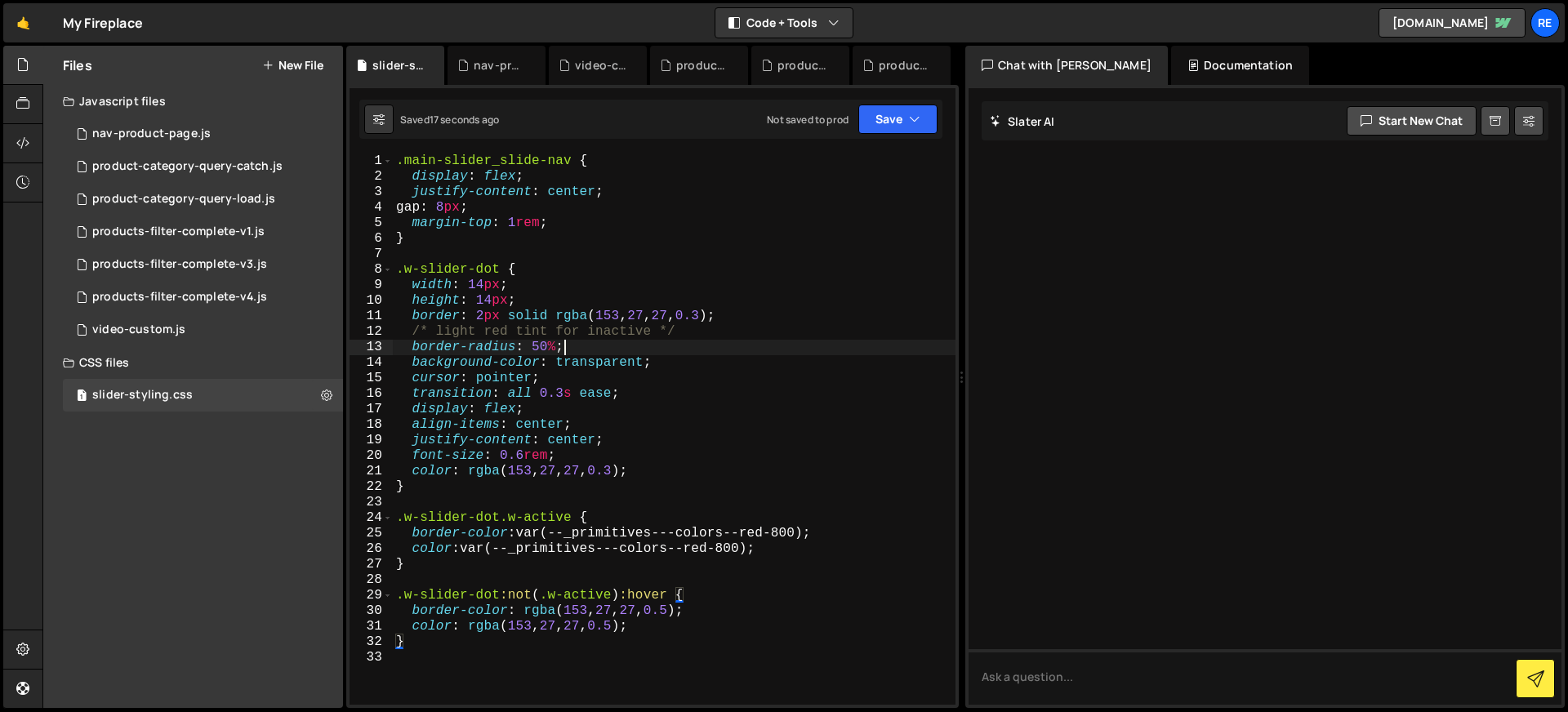
click at [685, 346] on div ".main-slider_slide-nav { display : flex ; justify-content : center ; gap : 8 px…" at bounding box center [674, 444] width 562 height 582
type textarea "}"
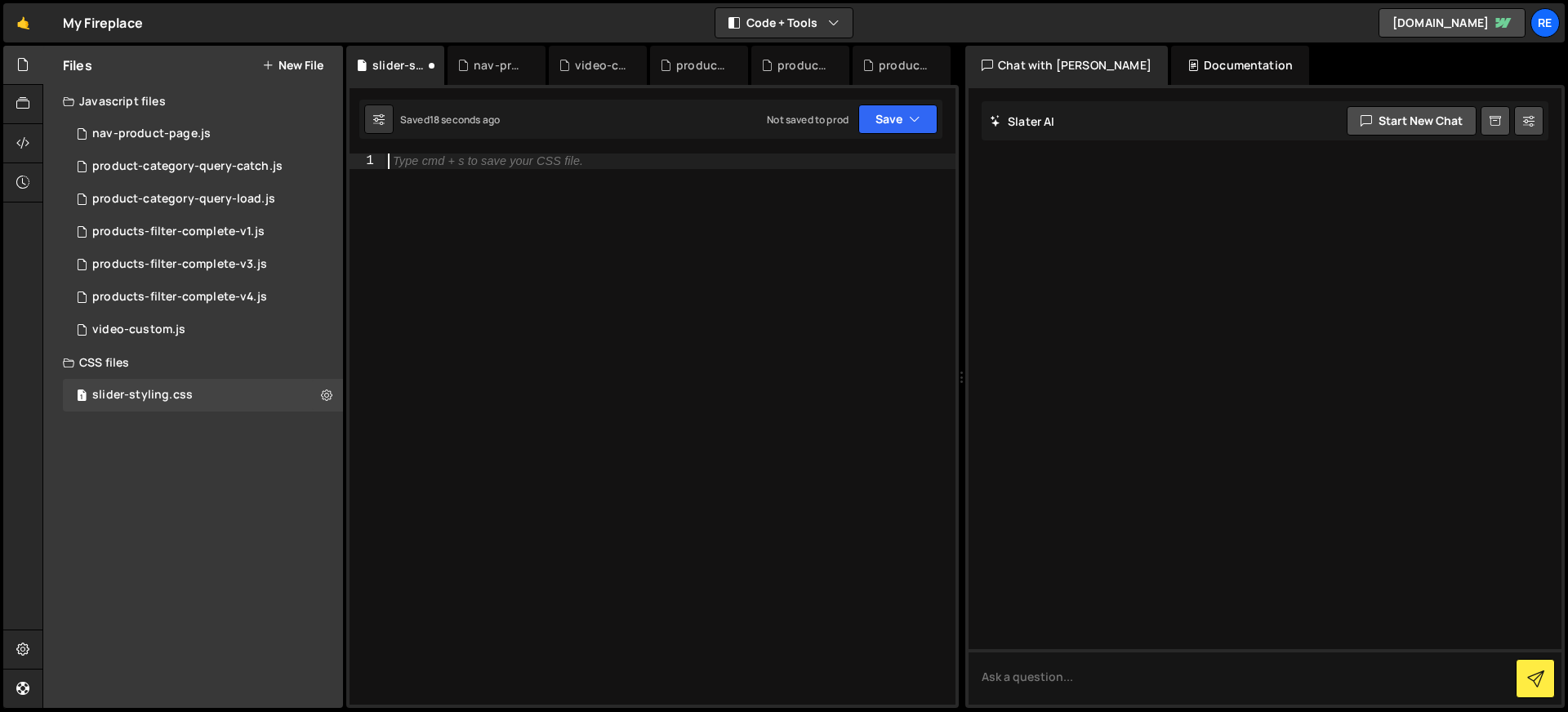
paste textarea "}"
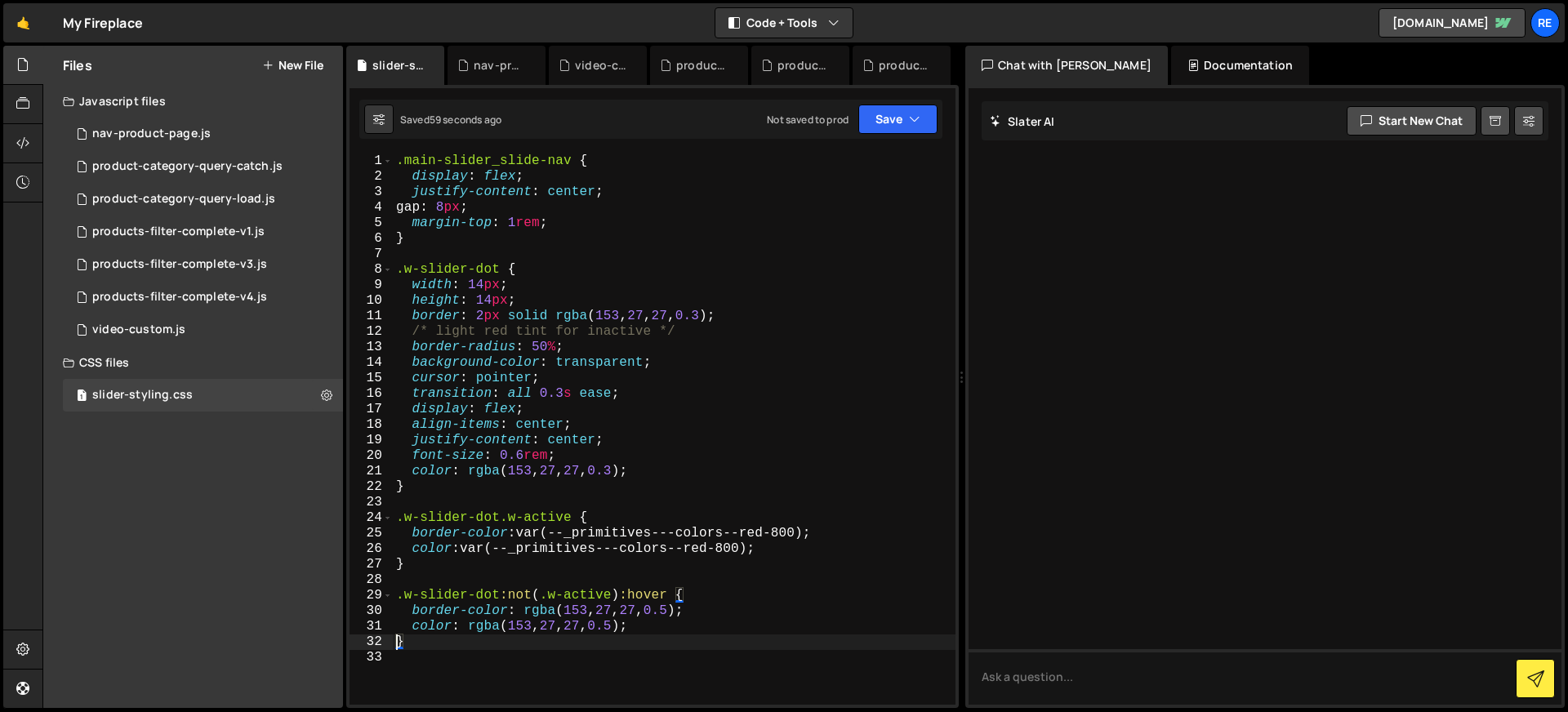
click at [568, 335] on div ".main-slider_slide-nav { display : flex ; justify-content : center ; gap : 8 px…" at bounding box center [674, 444] width 562 height 582
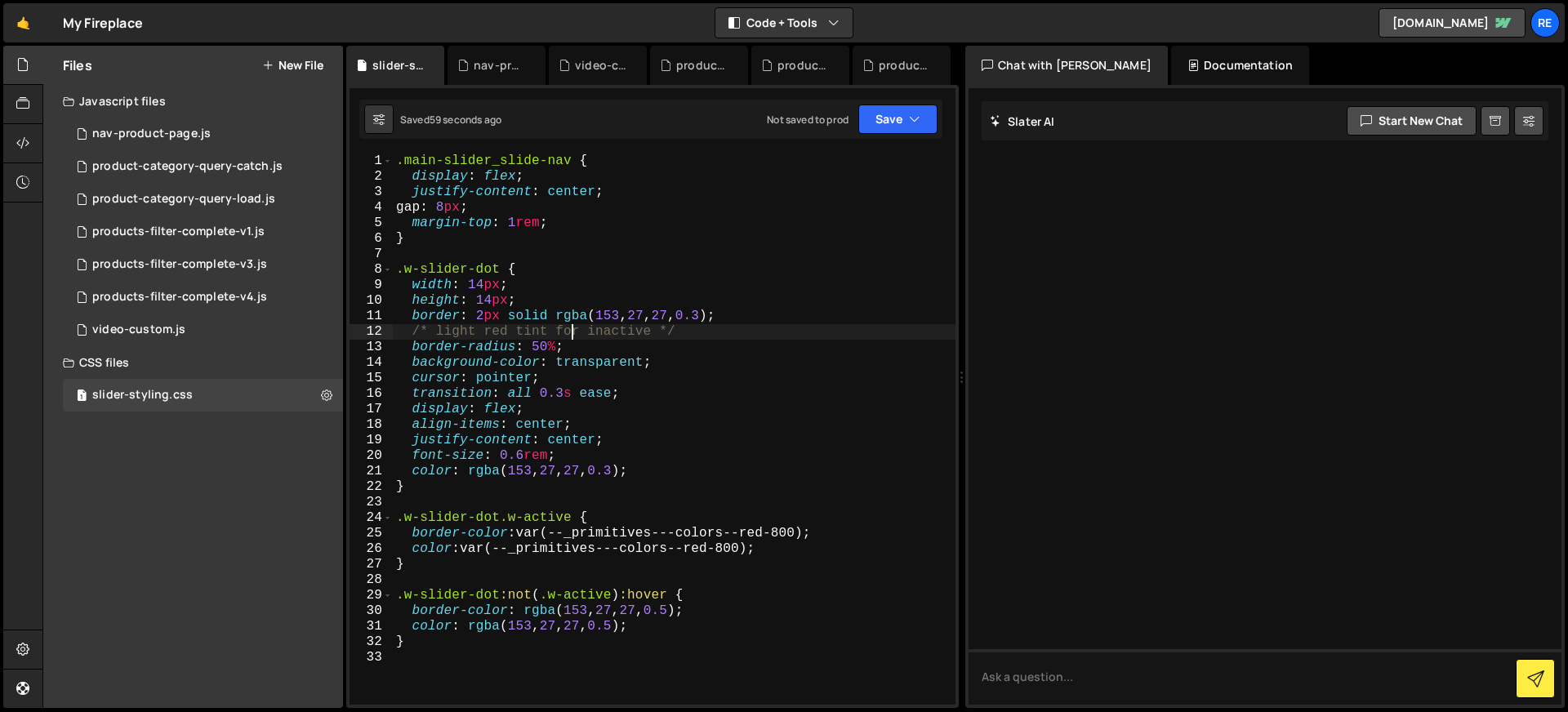
type textarea "}"
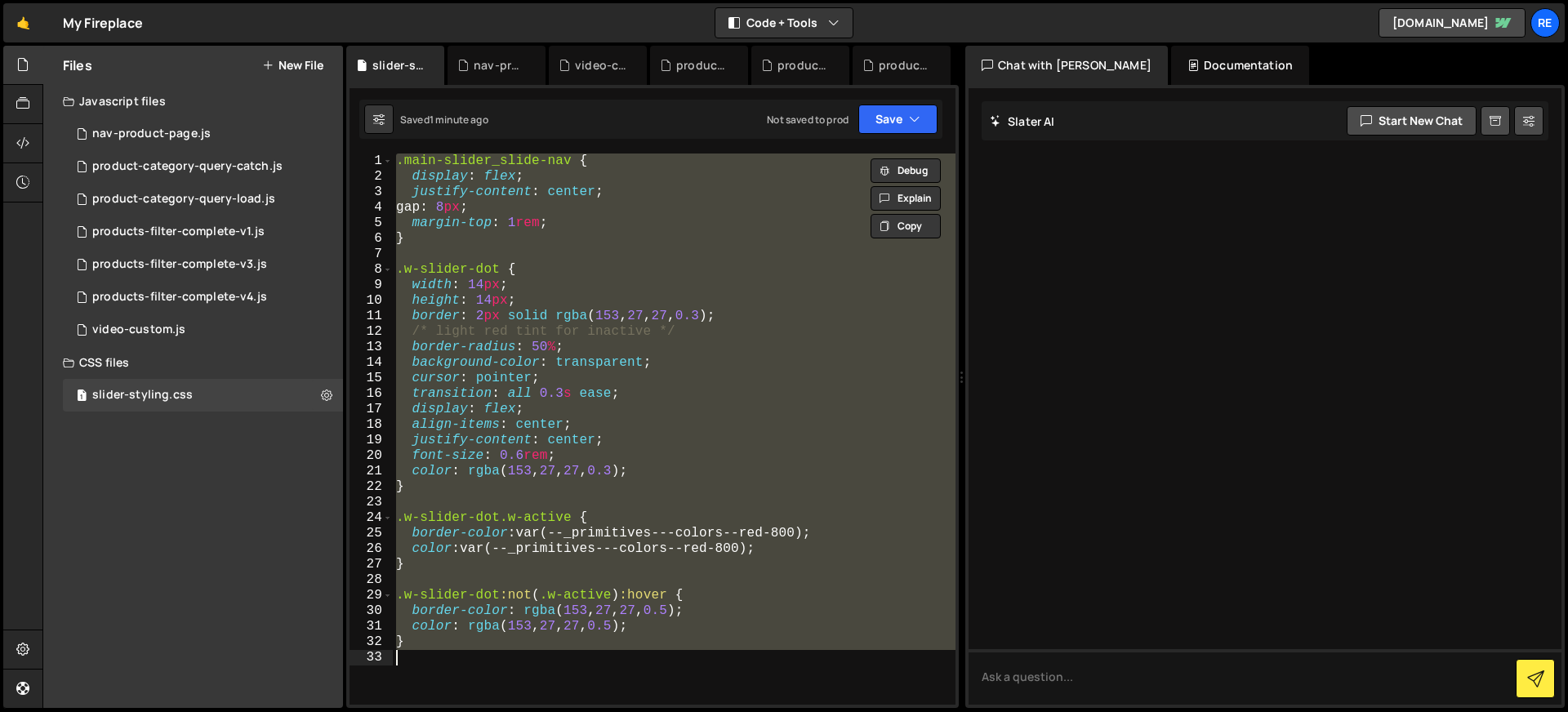
paste textarea "background-color: #999;"
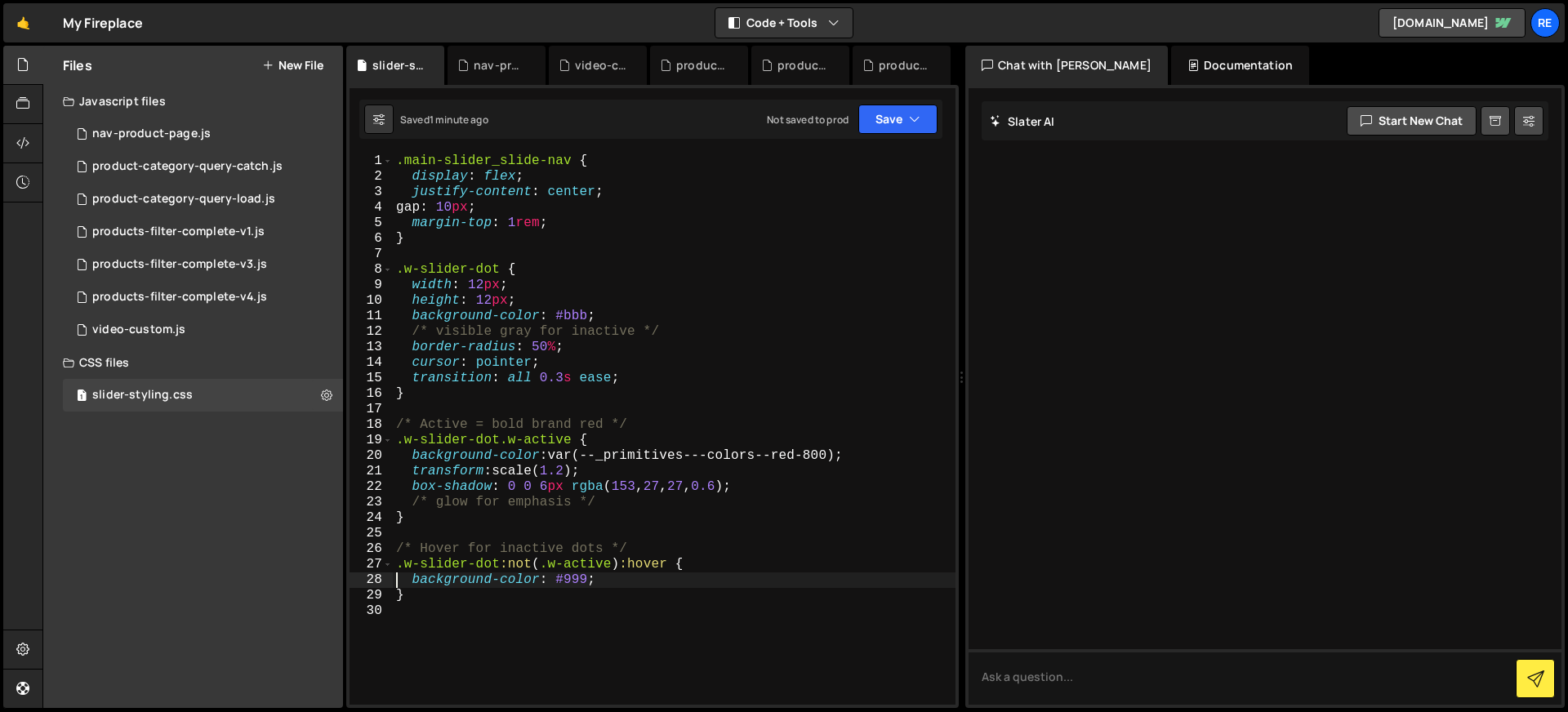
click at [725, 350] on div ".main-slider_slide-nav { display : flex ; justify-content : center ; gap : 10 p…" at bounding box center [674, 444] width 562 height 582
type textarea "}"
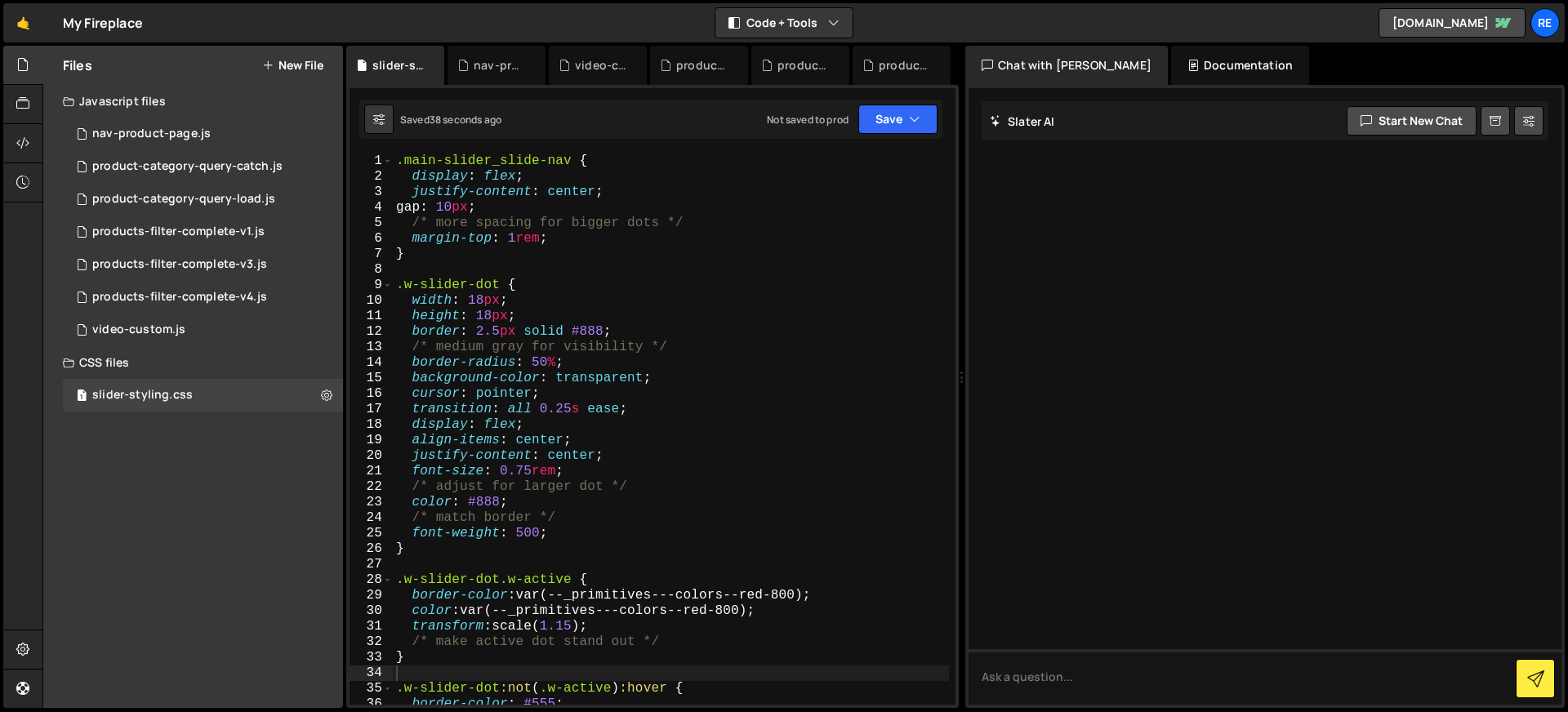
click at [634, 317] on div ".main-slider_slide-nav { display : flex ; justify-content : center ; gap : 10 p…" at bounding box center [671, 444] width 556 height 582
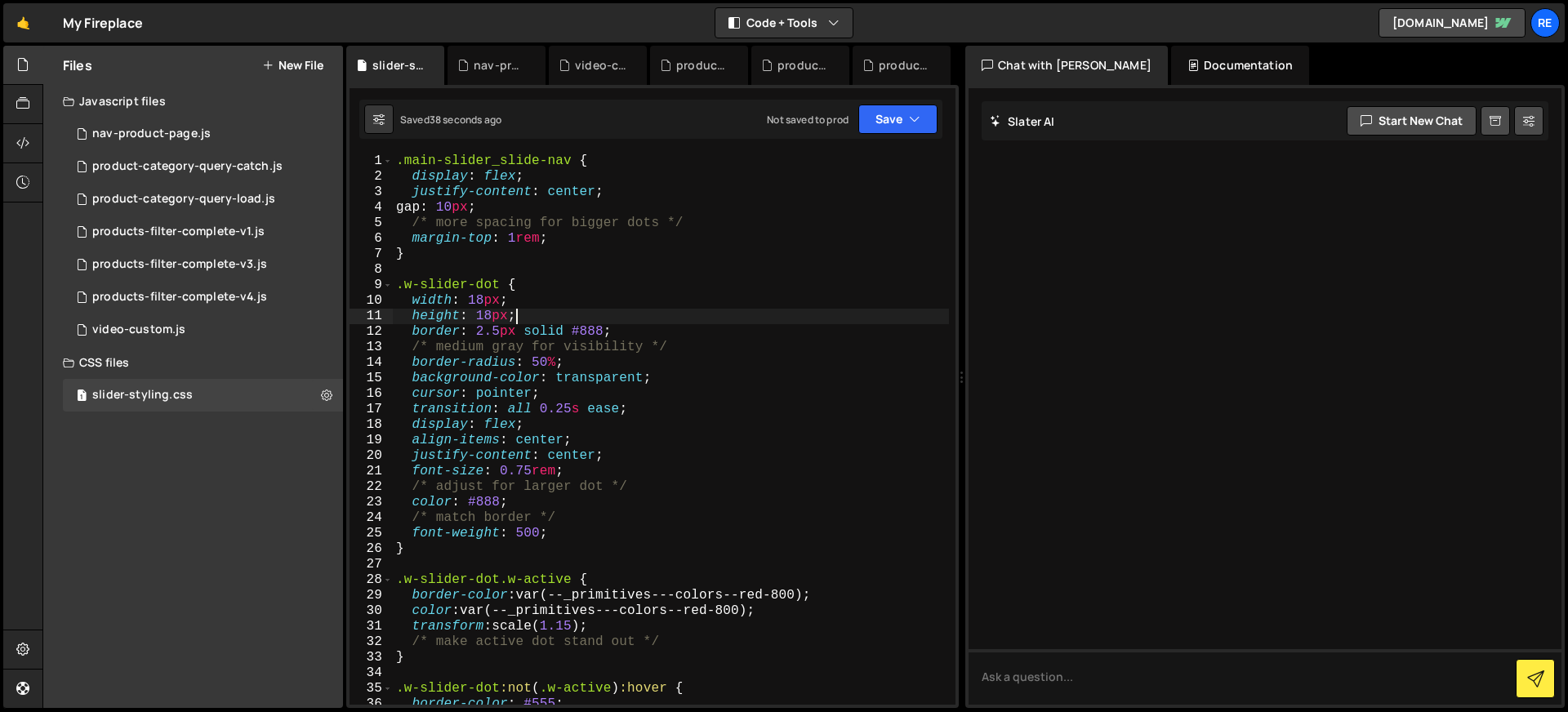
type textarea "}"
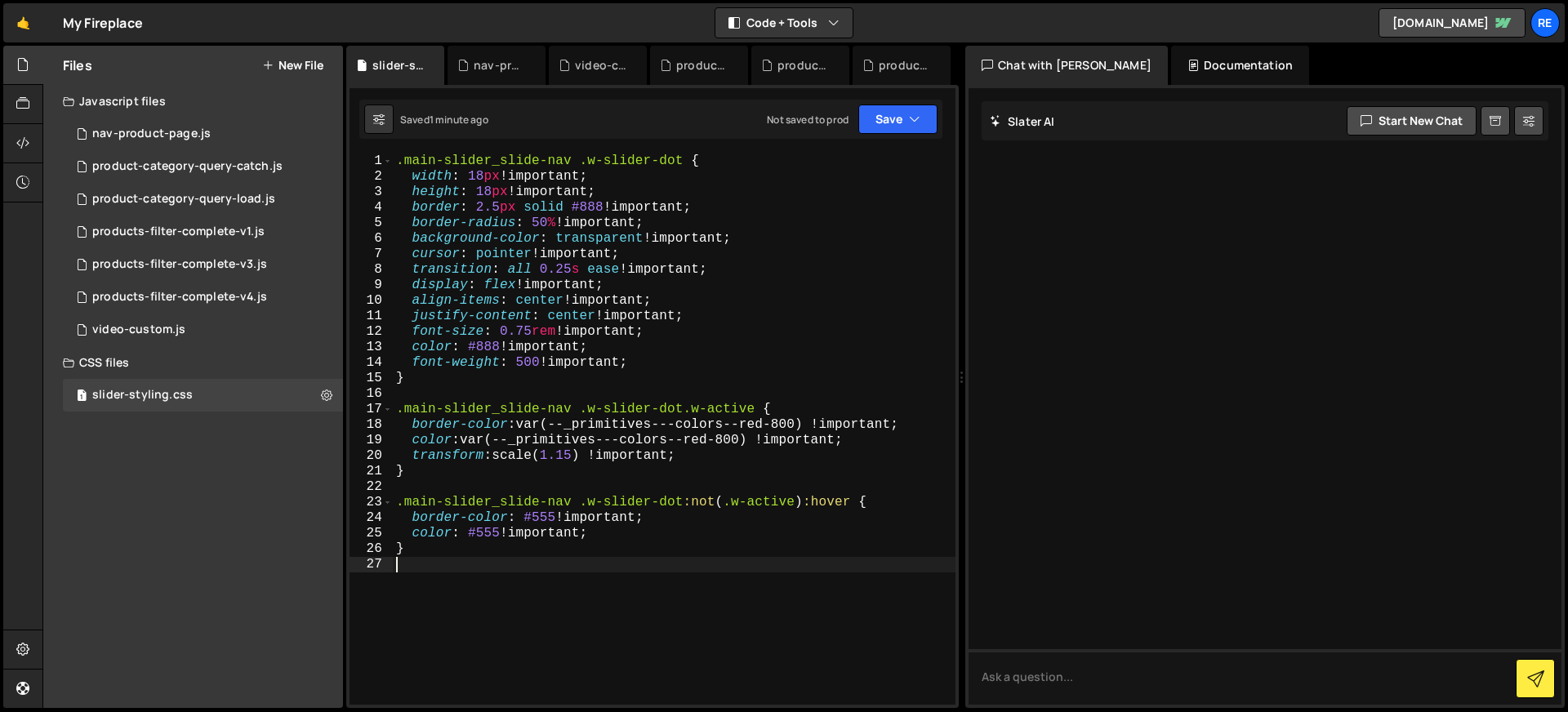
click at [794, 348] on div ".main-slider_slide-nav .w-slider-dot { width : 18 px !important ; height : 18 p…" at bounding box center [674, 444] width 562 height 582
type textarea "}"
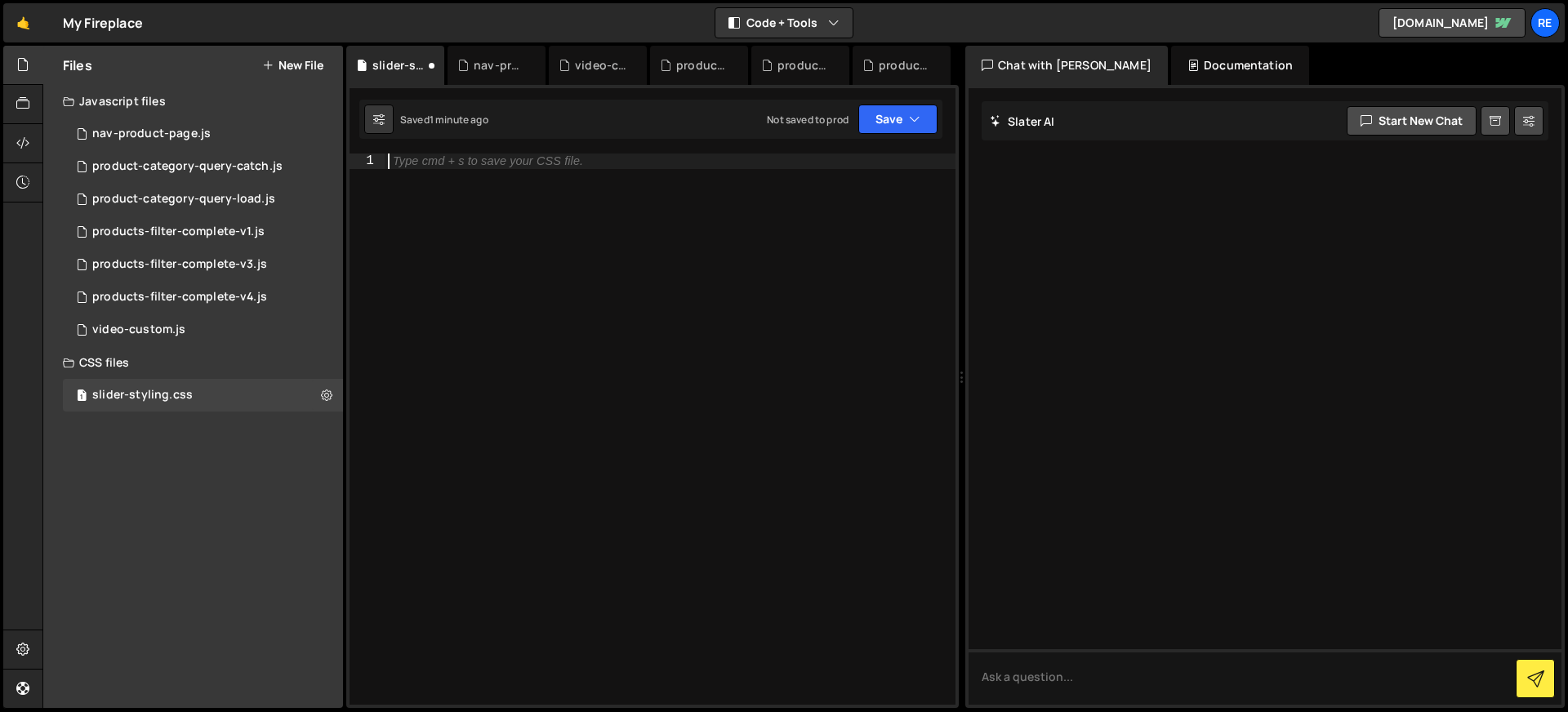
paste textarea "/* --- (Optional) Hide numbers for ultra-minimal circles ---"
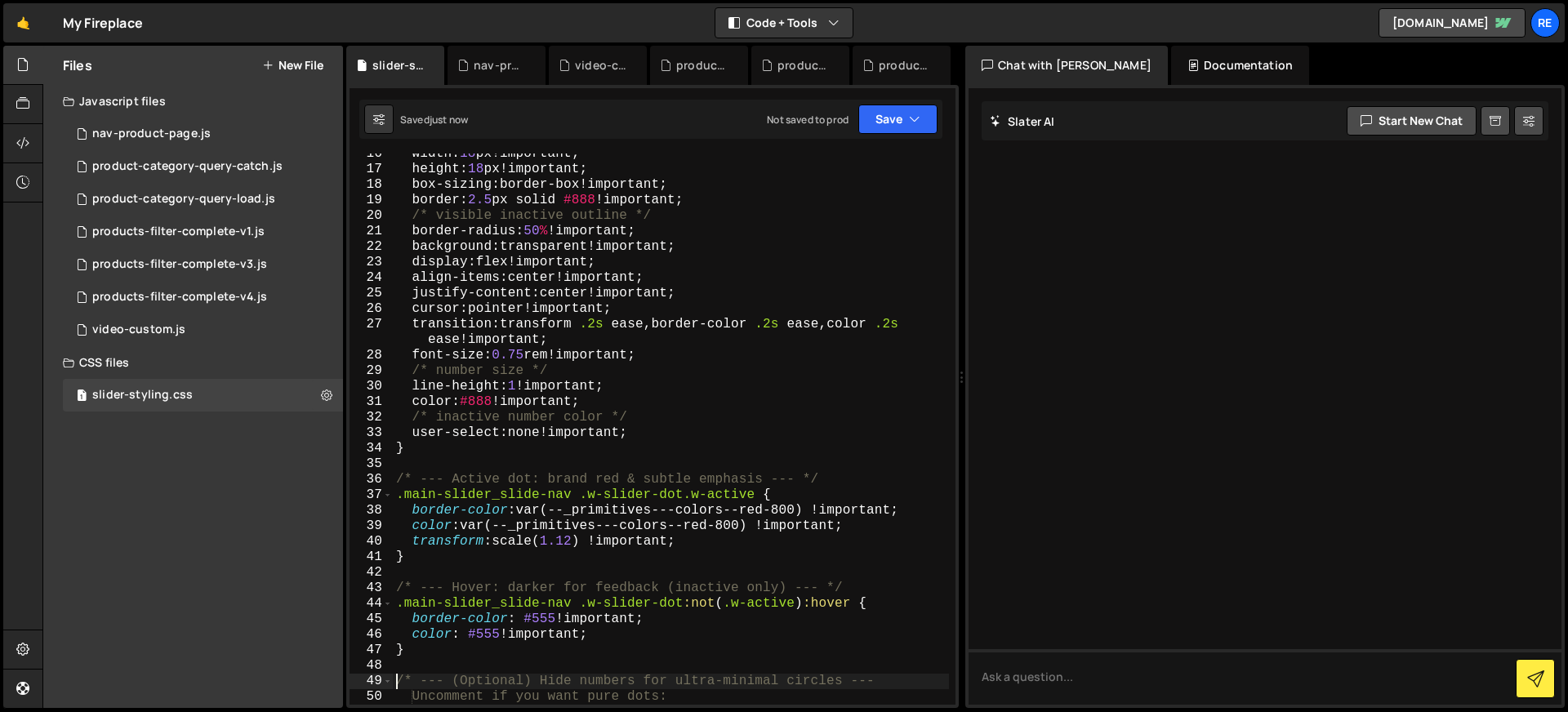
scroll to position [0, 0]
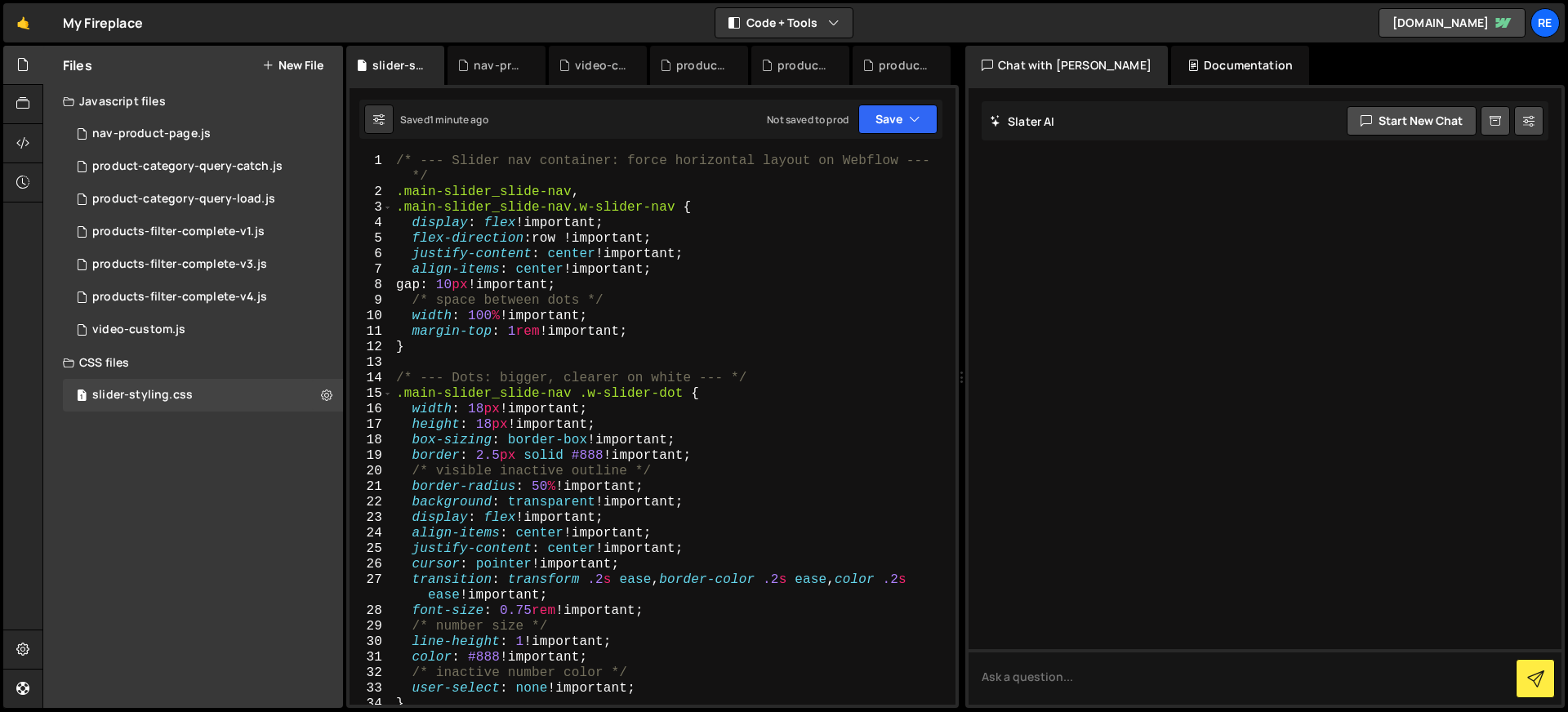
click at [733, 297] on div "/* --- Slider nav container: force horizontal layout on Webflow --- */ .main-sl…" at bounding box center [671, 452] width 556 height 597
type textarea "*/"
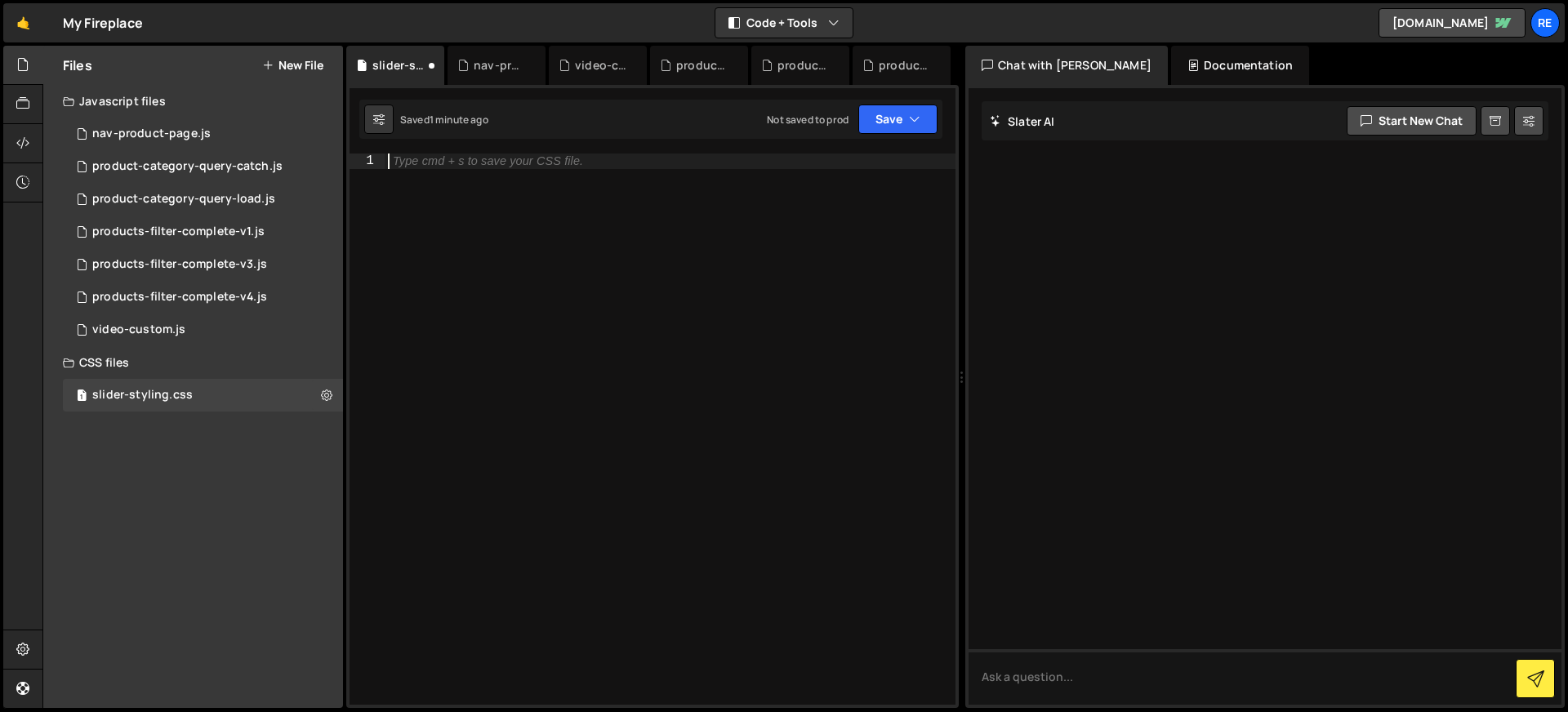
paste textarea "color: #555 !important;"
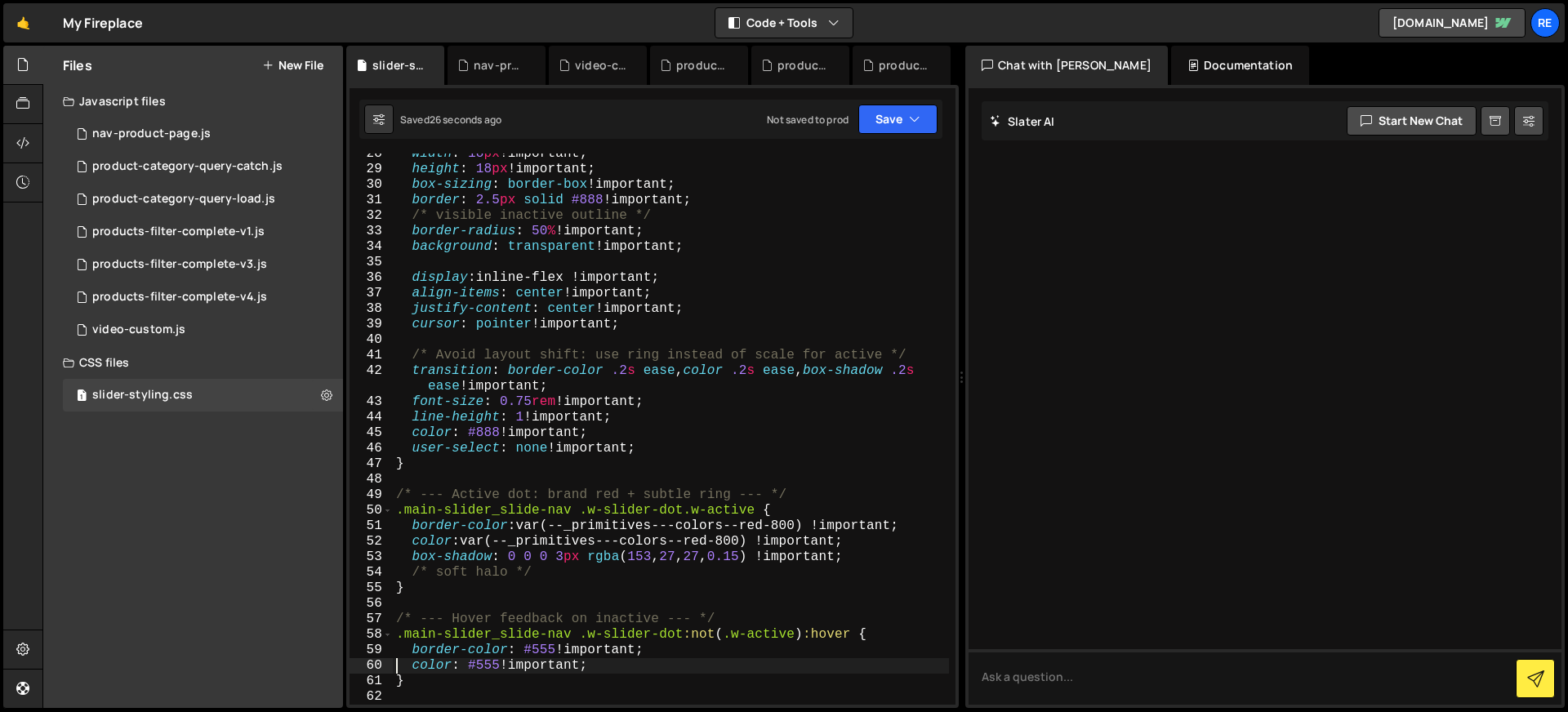
click at [604, 433] on div "width : 18 px !important ; height : 18 px !important ; box-sizing : border-box …" at bounding box center [671, 437] width 556 height 582
type textarea "*/"
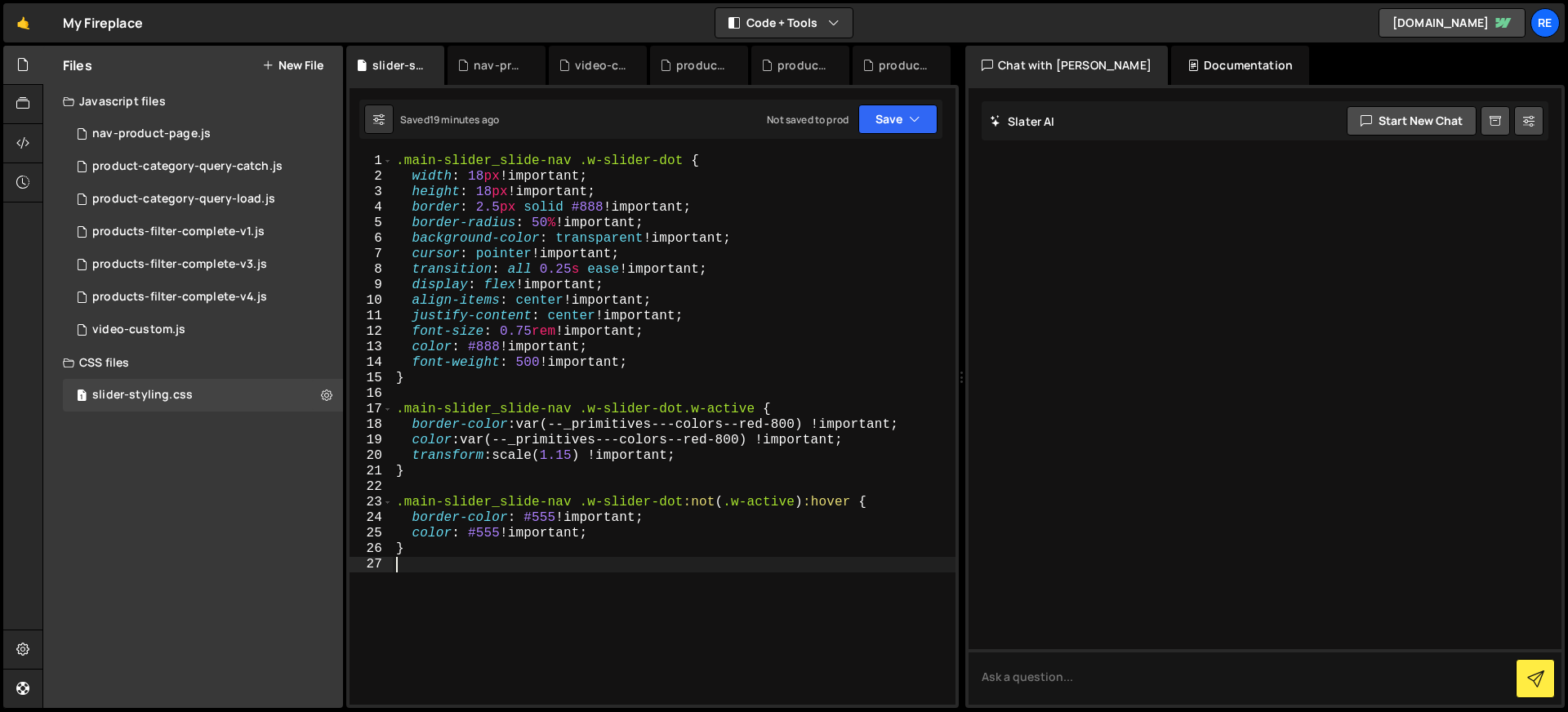
click at [755, 344] on div ".main-slider_slide-nav .w-slider-dot { width : 18 px !important ; height : 18 p…" at bounding box center [674, 444] width 562 height 582
type textarea "}"
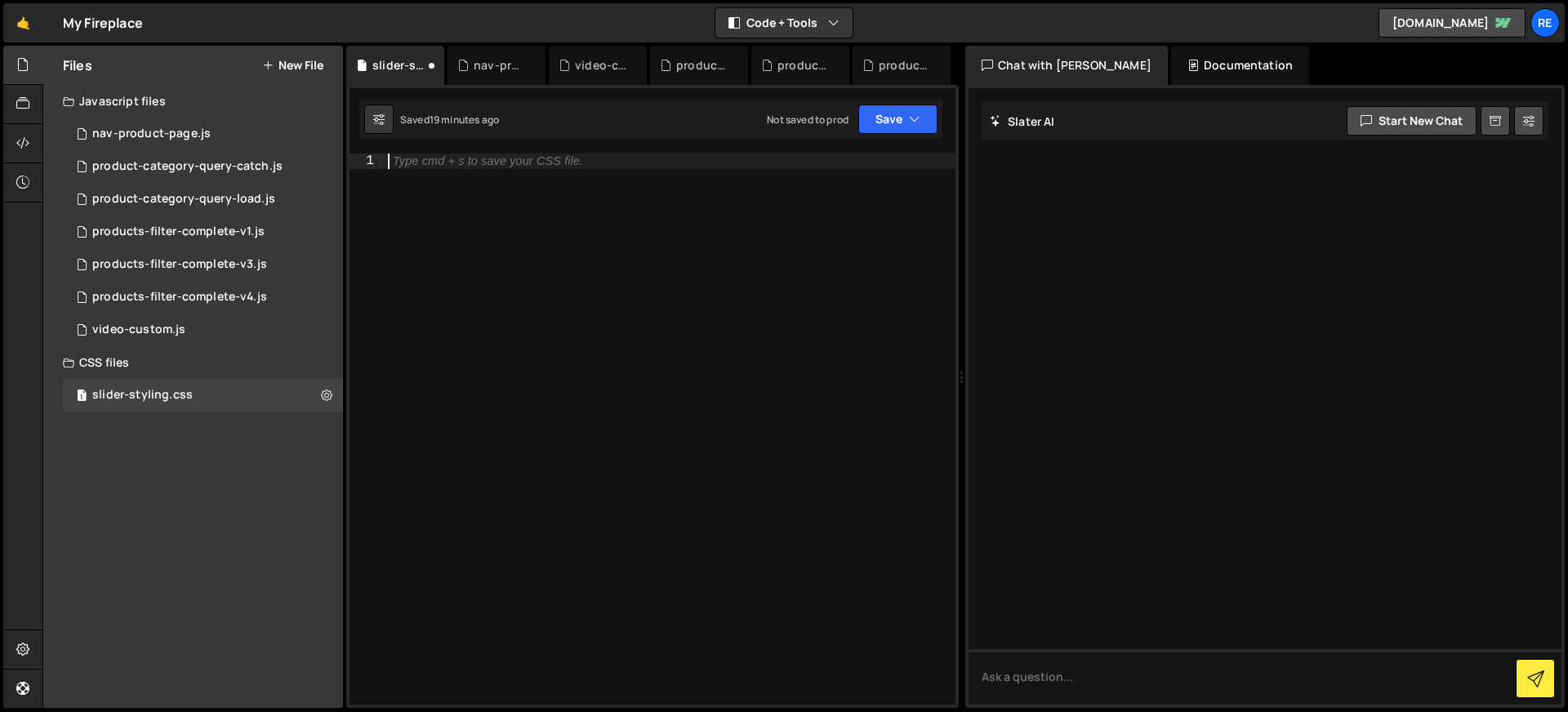
paste textarea "}"
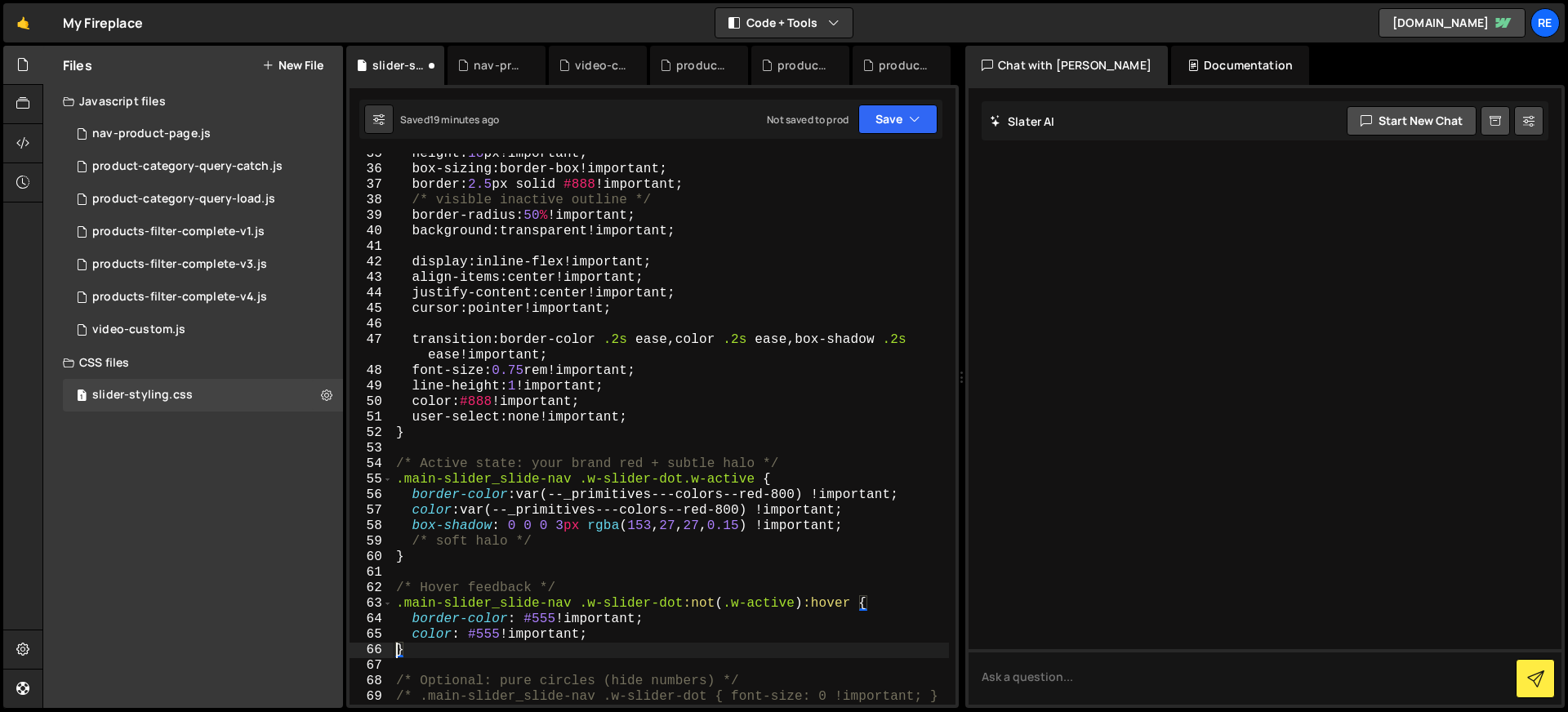
scroll to position [534, 0]
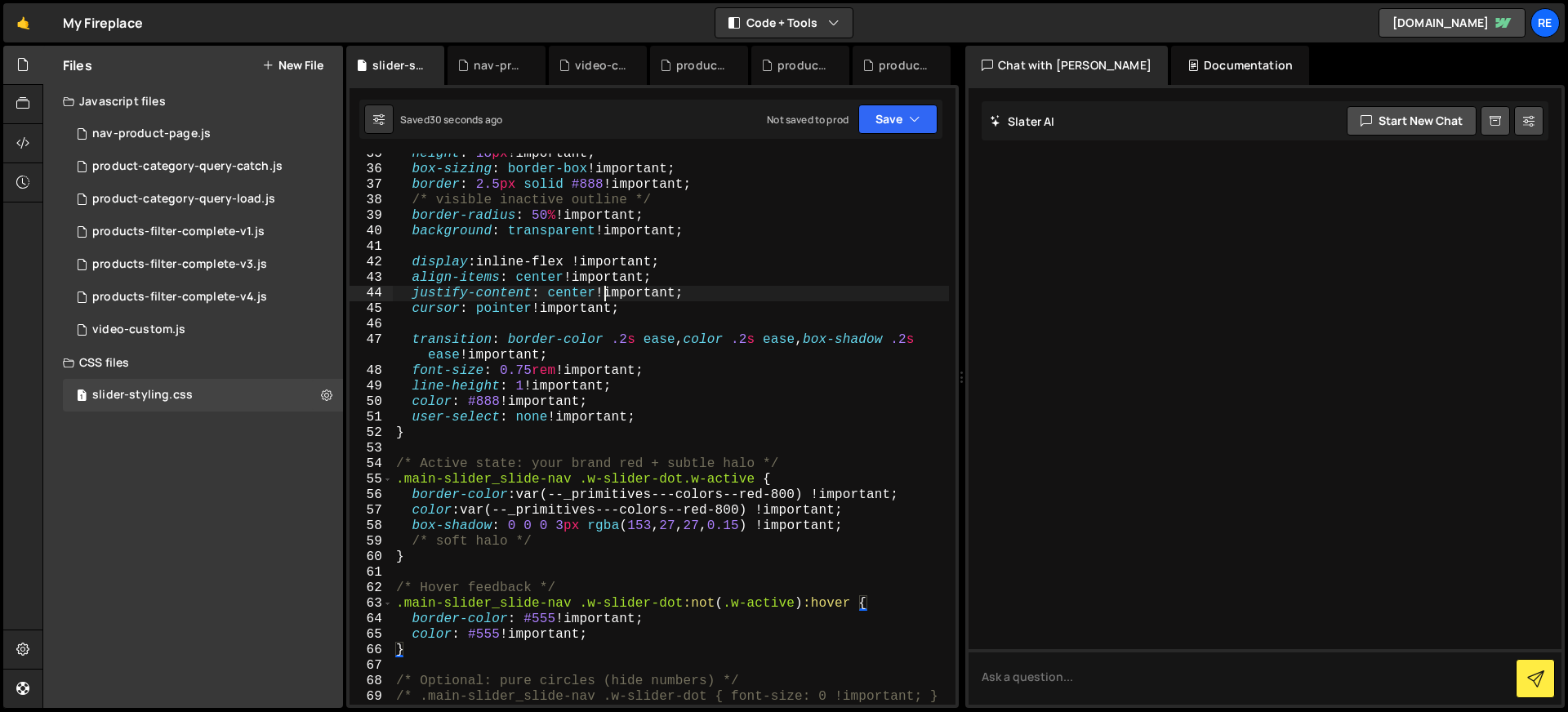
click at [601, 297] on div "height : 18 px !important ; box-sizing : border-box !important ; border : 2.5 p…" at bounding box center [671, 444] width 556 height 597
type textarea "/* .main-slider_slide-nav .w-slider-dot { font-size: 0 !important; } */"
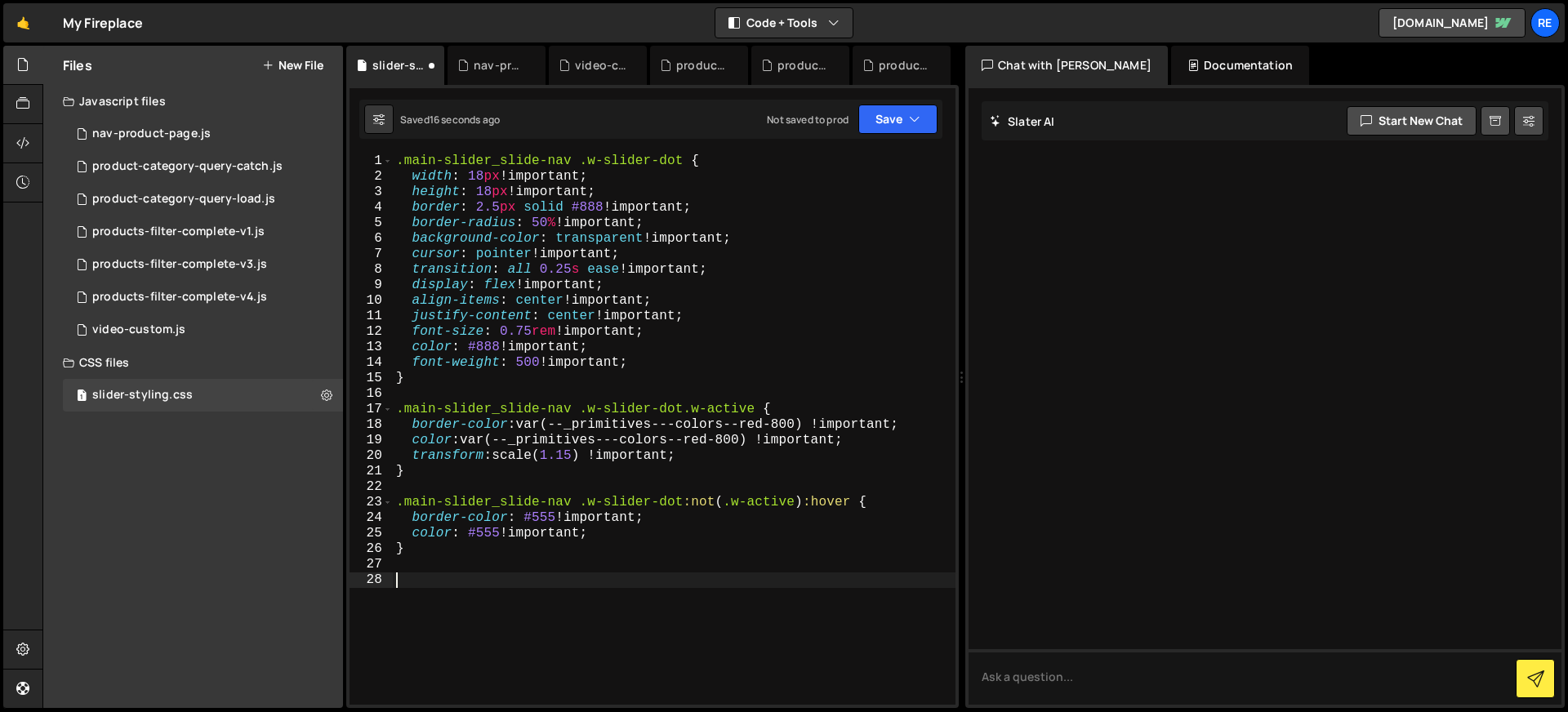
paste textarea "}"
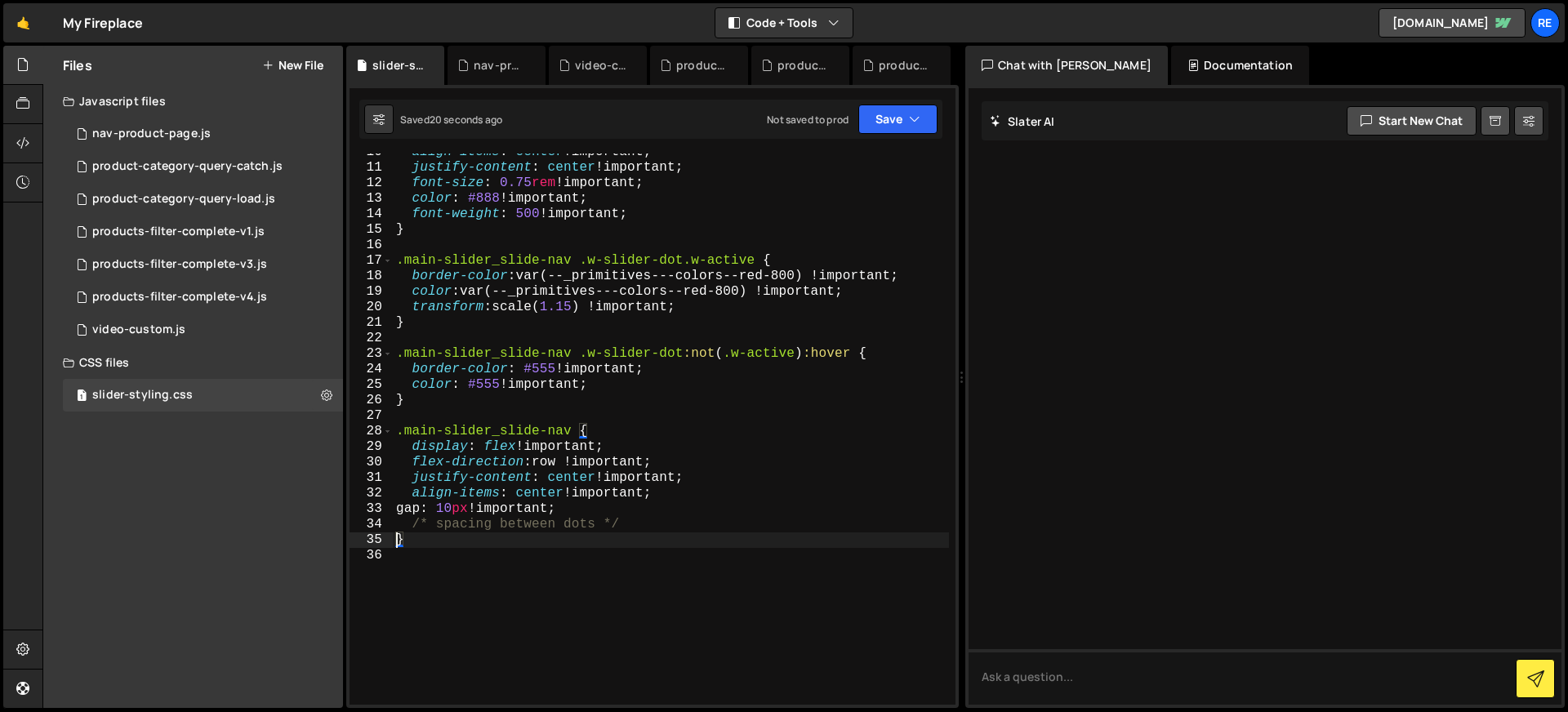
scroll to position [88, 0]
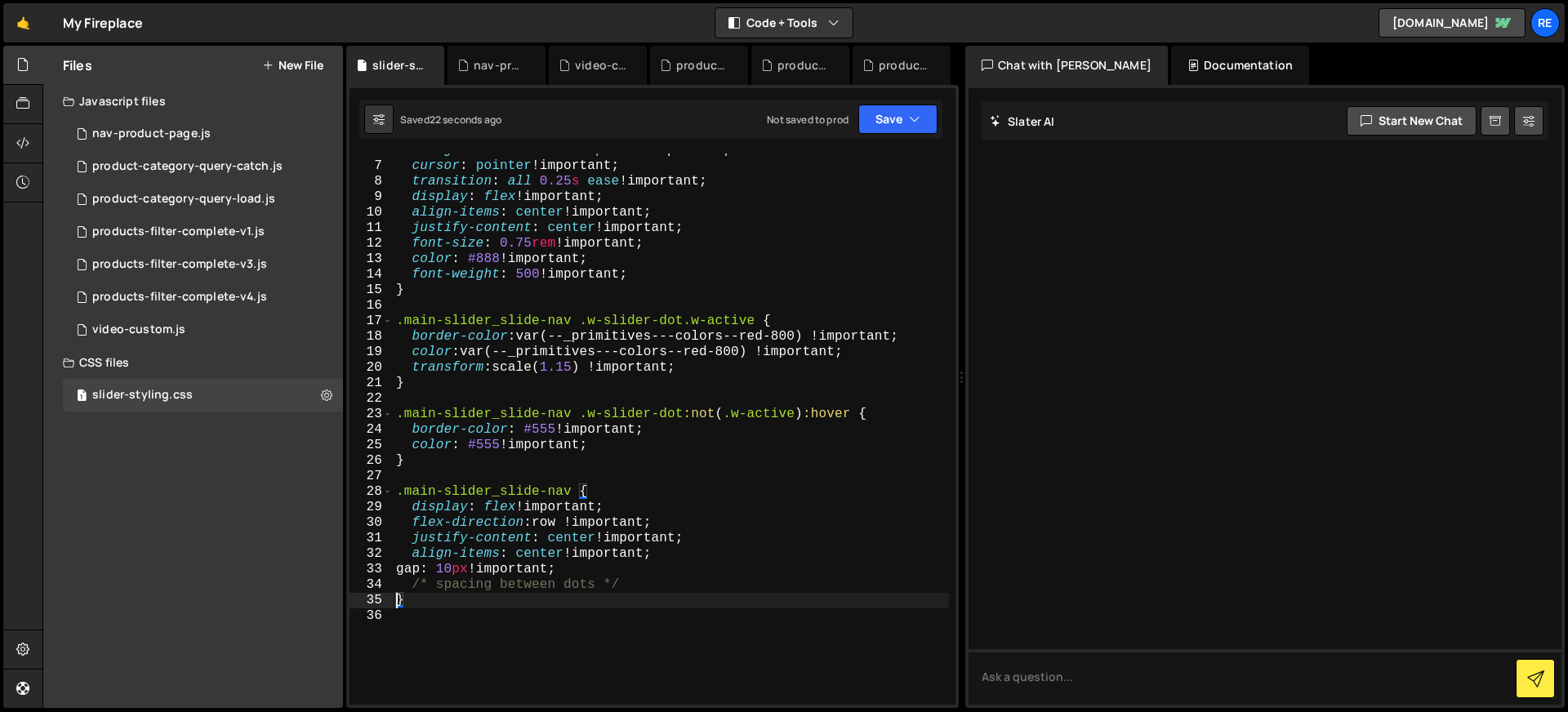
click at [732, 296] on div "background-color : transparent !important ; cursor : pointer !important ; trans…" at bounding box center [671, 433] width 556 height 582
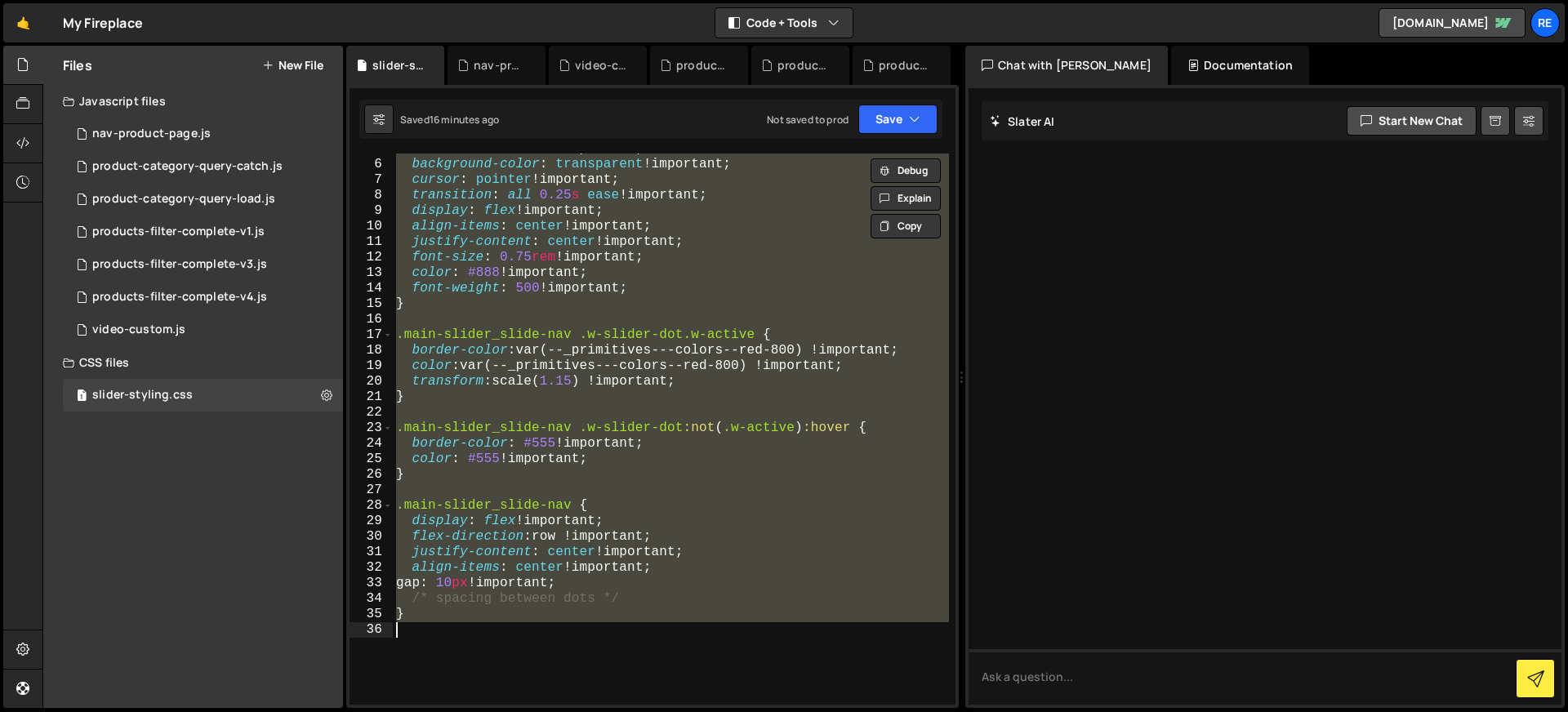
scroll to position [75, 0]
click at [734, 282] on div "border-radius : 50 % !important ; background-color : transparent !important ; c…" at bounding box center [671, 432] width 556 height 582
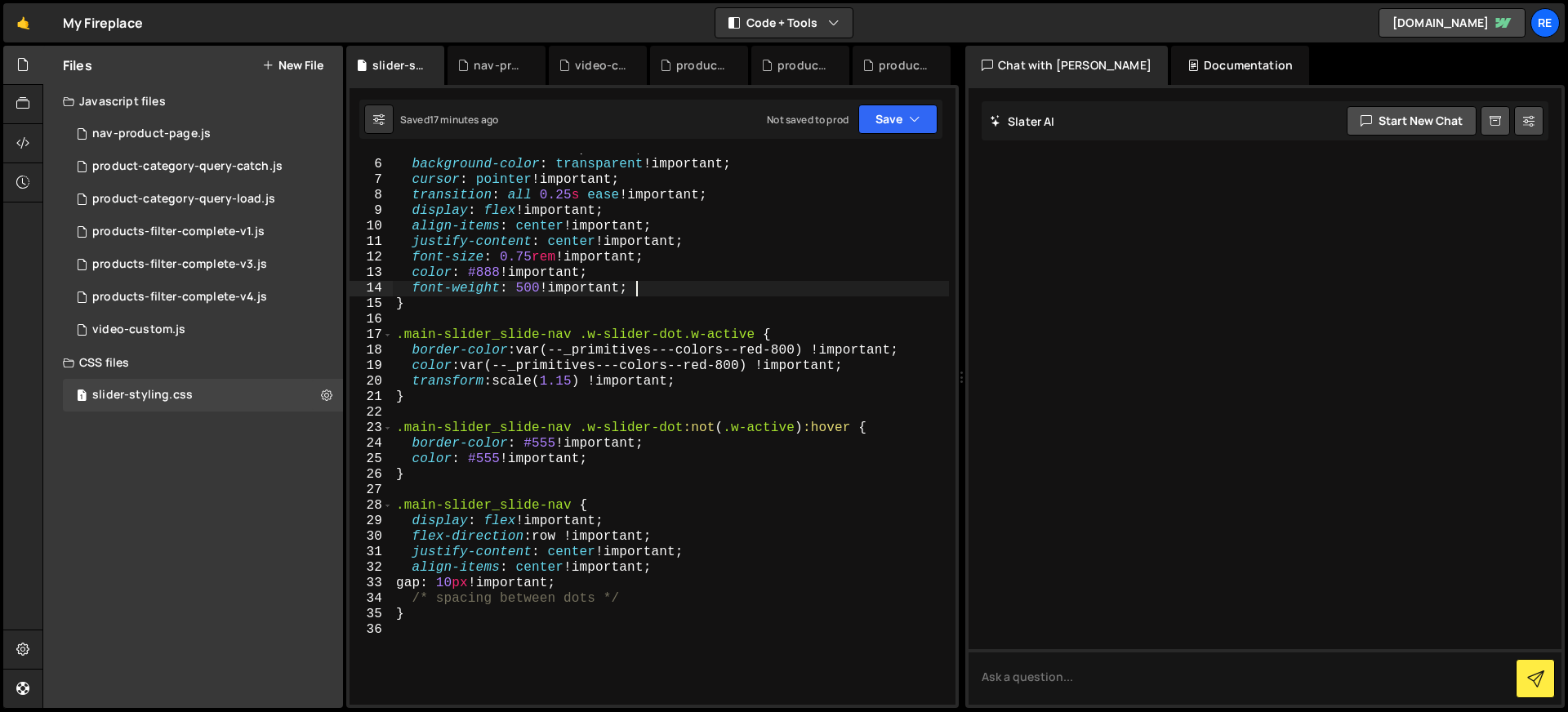
type textarea "}"
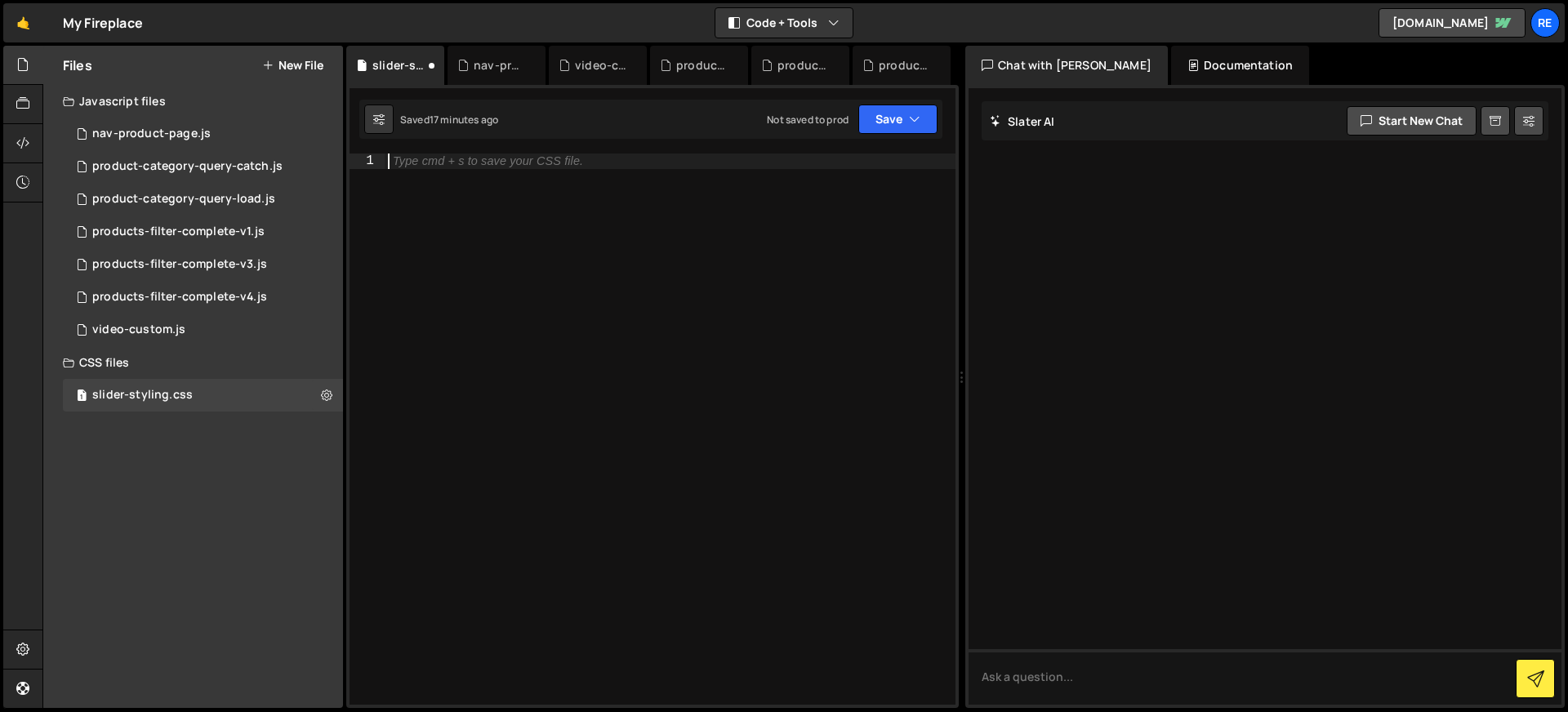
paste textarea "align-items: center !important;"
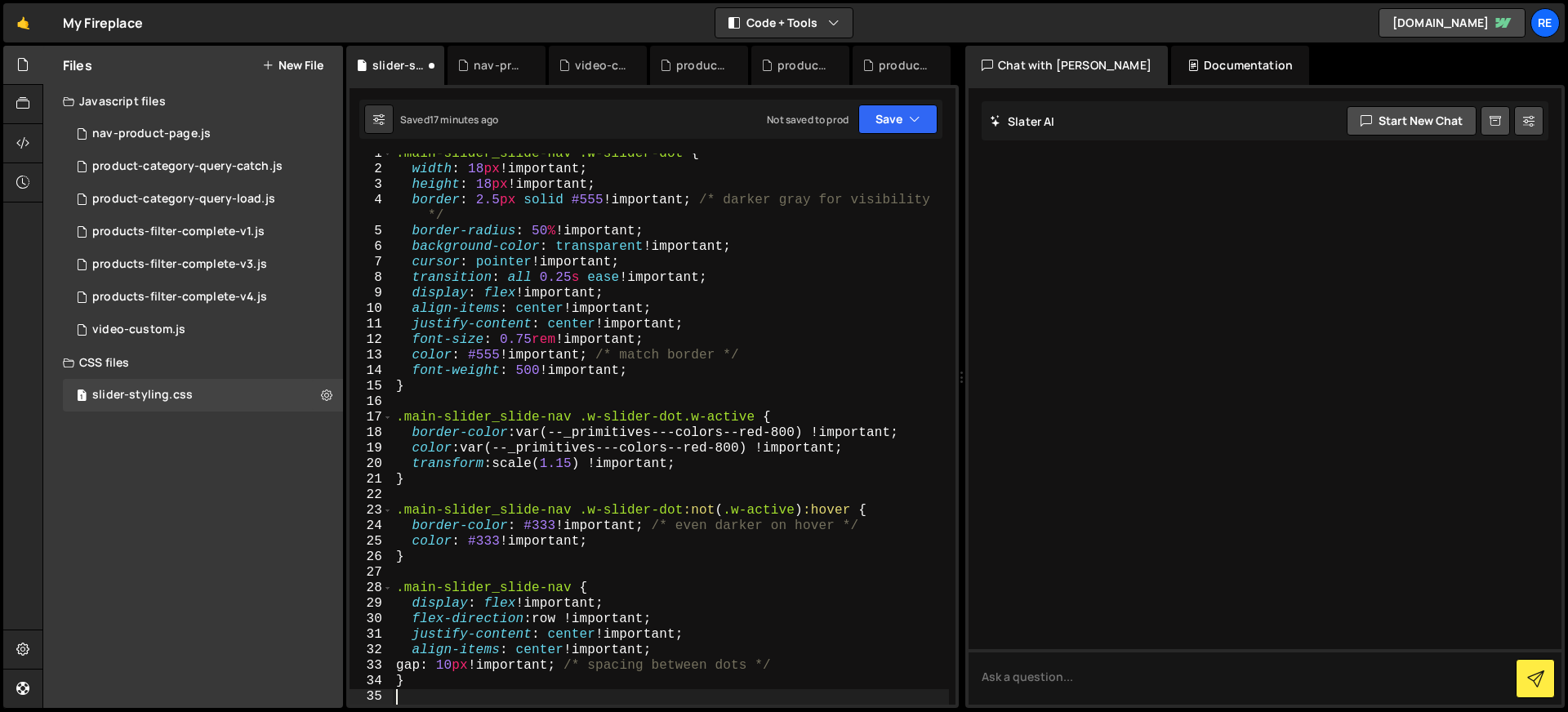
type textarea "align-items: center !important;"
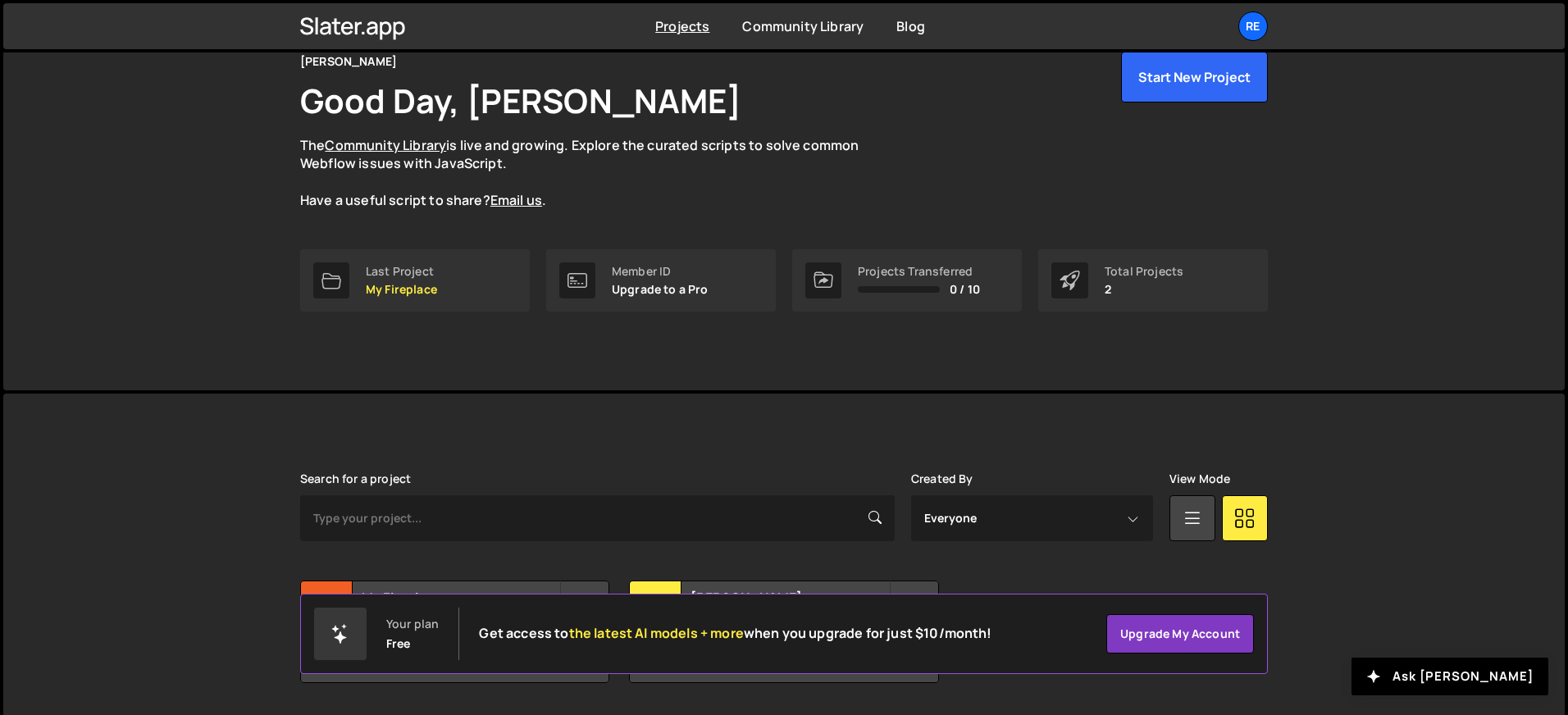
scroll to position [130, 0]
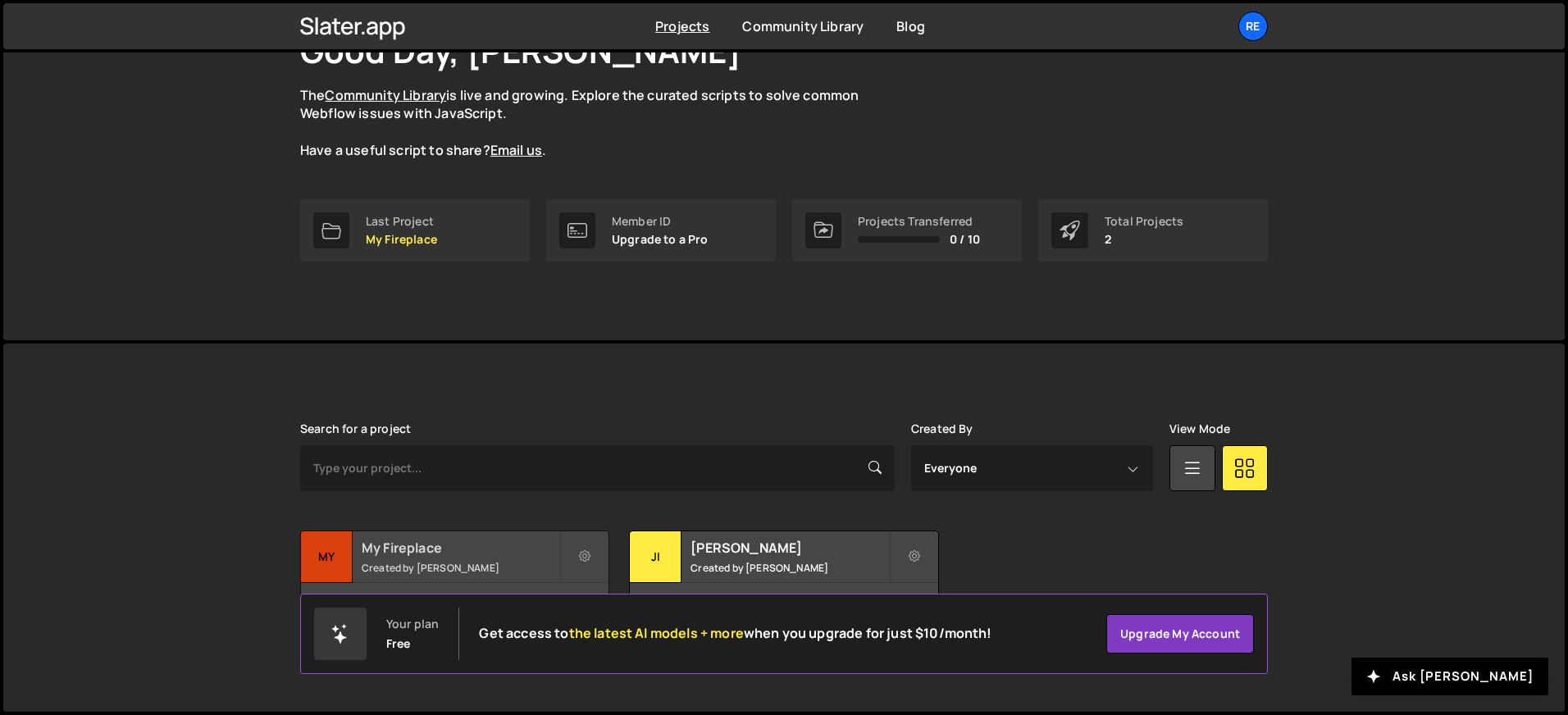
click at [496, 546] on h2 "My Fireplace" at bounding box center [461, 547] width 198 height 18
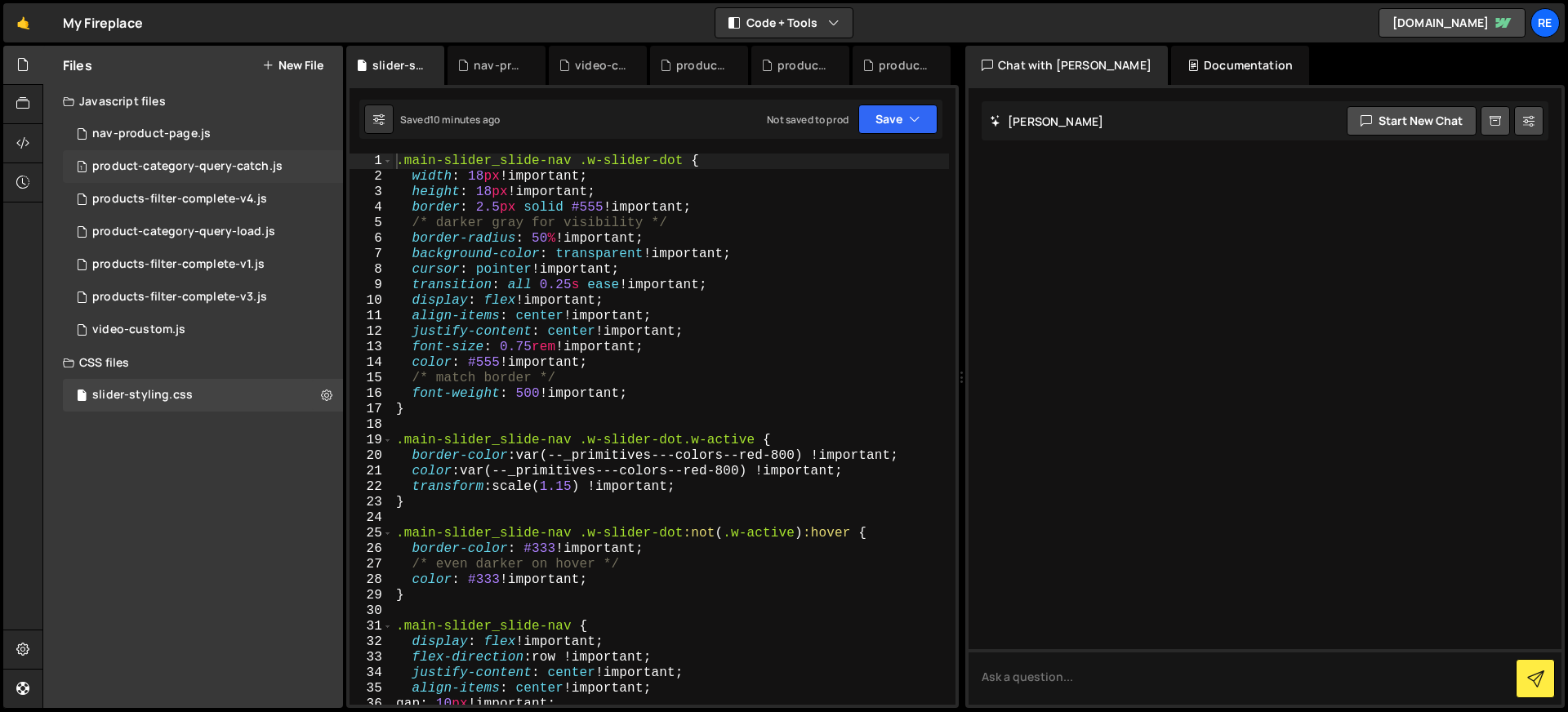
click at [242, 172] on div "product-category-query-catch.js" at bounding box center [187, 166] width 190 height 14
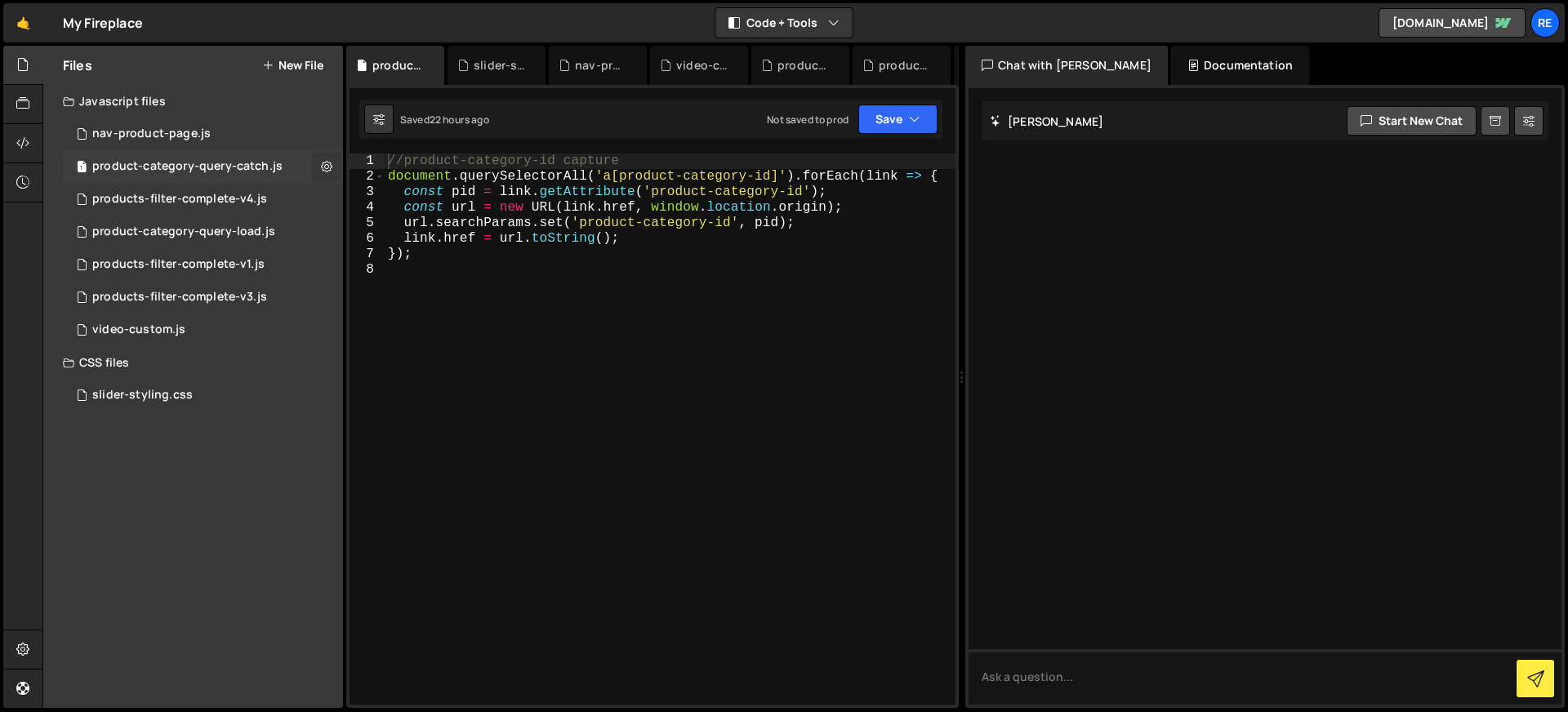
click at [325, 165] on icon at bounding box center [327, 166] width 11 height 15
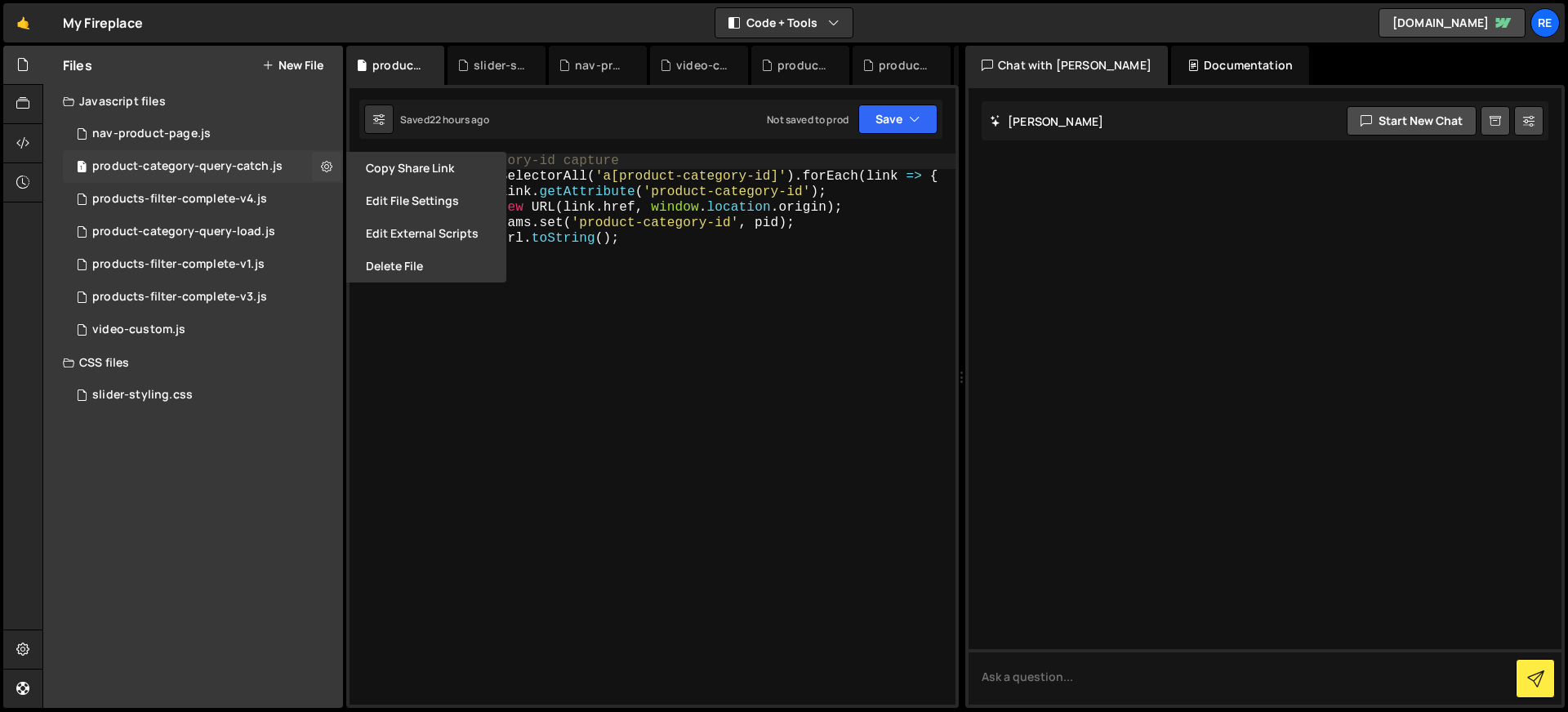
click at [209, 168] on div "product-category-query-catch.js" at bounding box center [187, 166] width 190 height 14
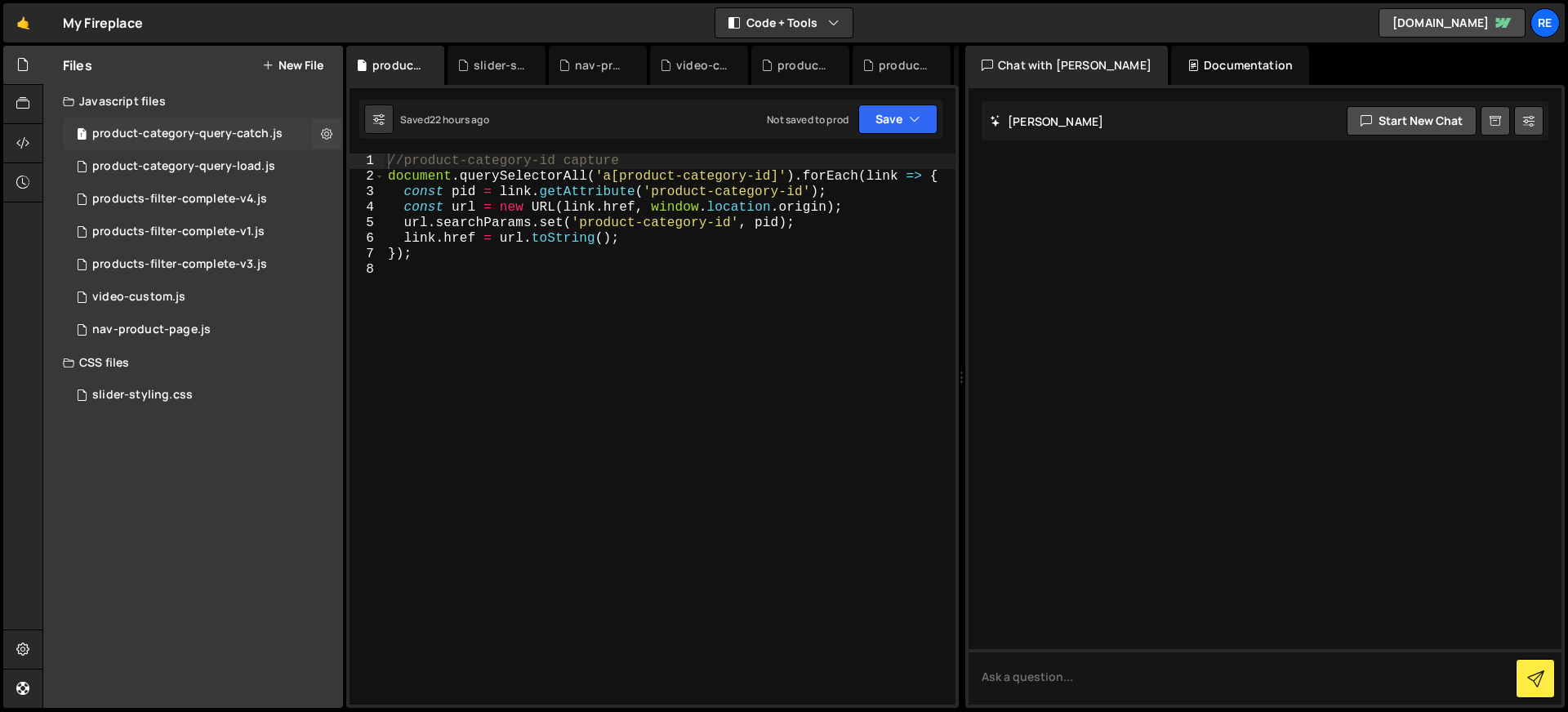
click at [271, 140] on div "product-category-query-catch.js" at bounding box center [187, 133] width 190 height 14
click at [317, 133] on button at bounding box center [326, 134] width 30 height 30
type input "product-category-query-catch"
radio input "true"
checkbox input "true"
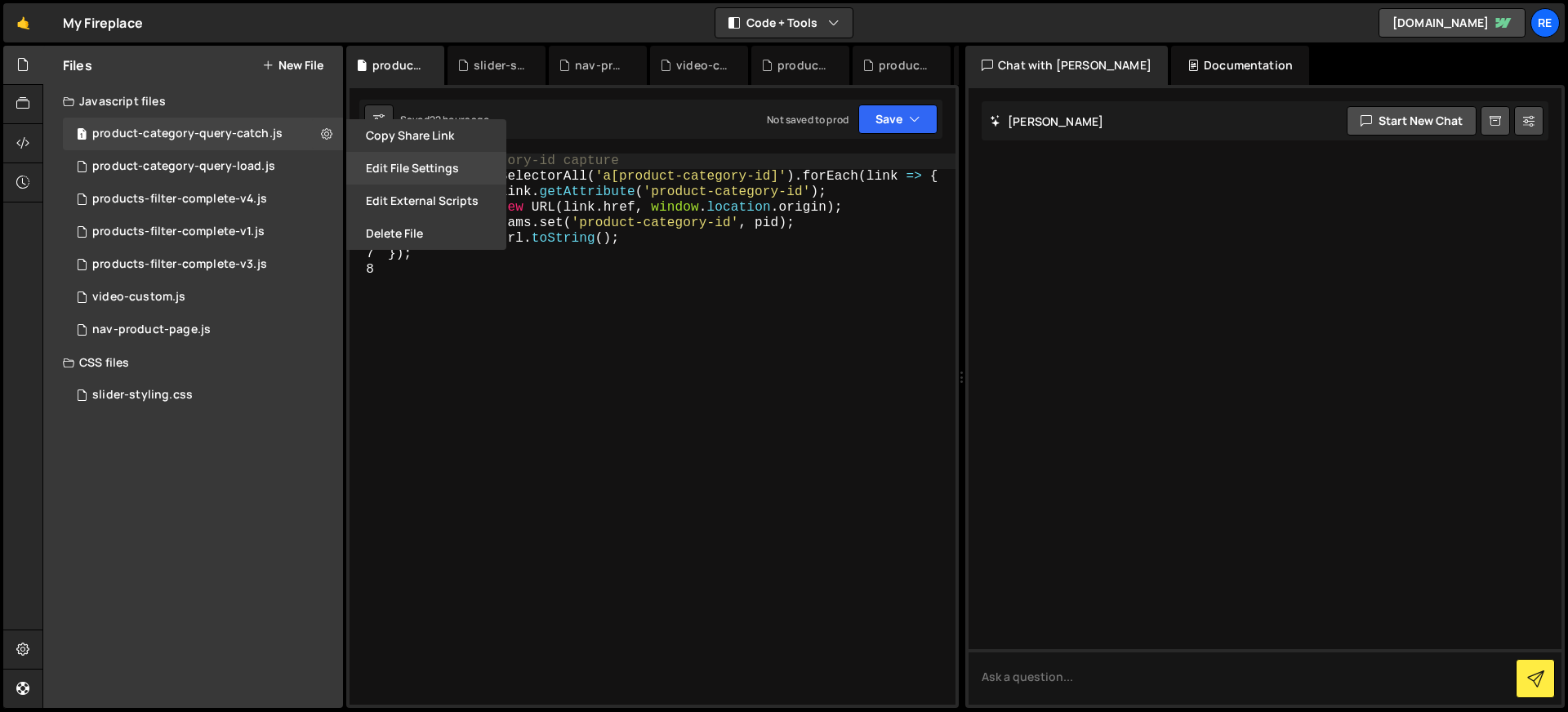
click at [395, 170] on button "Edit File Settings" at bounding box center [425, 168] width 160 height 32
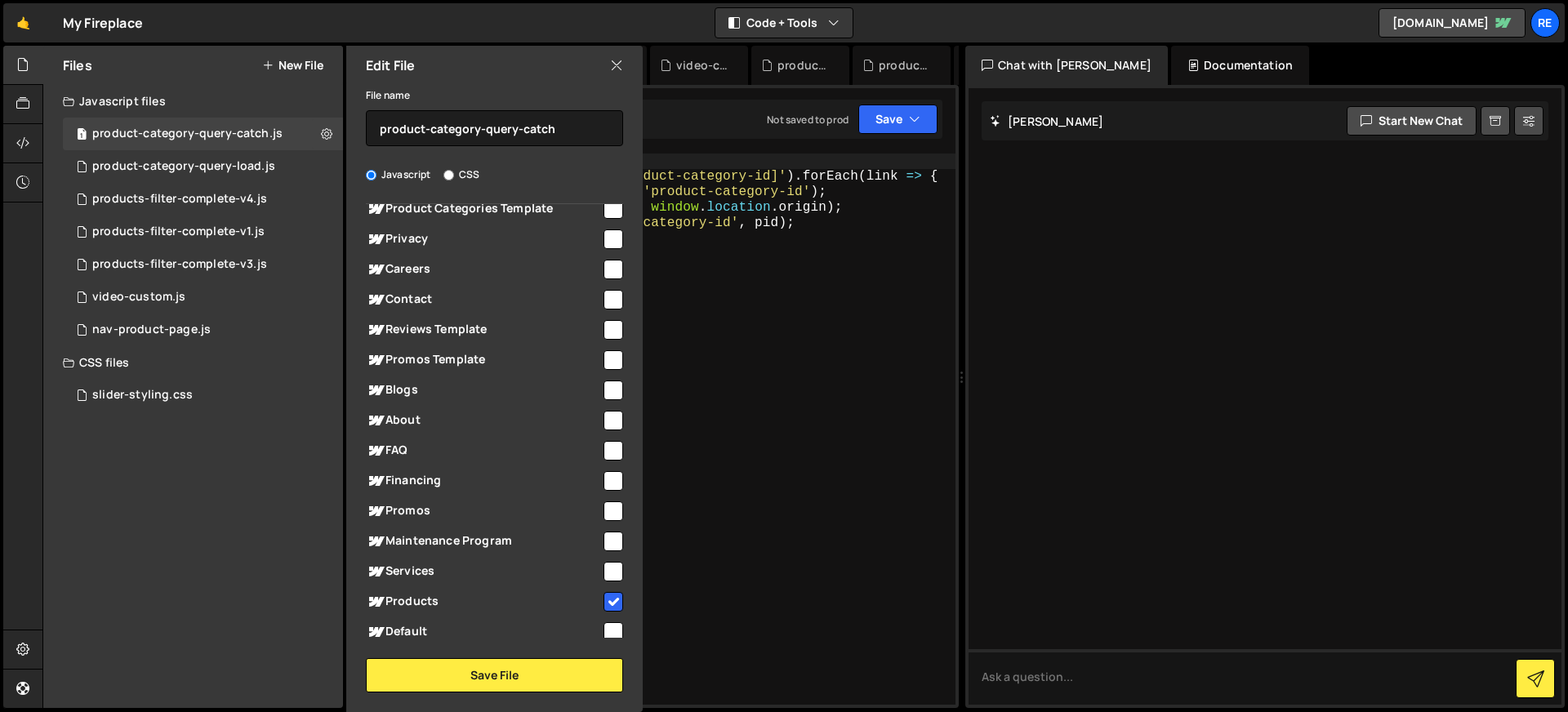
scroll to position [421, 0]
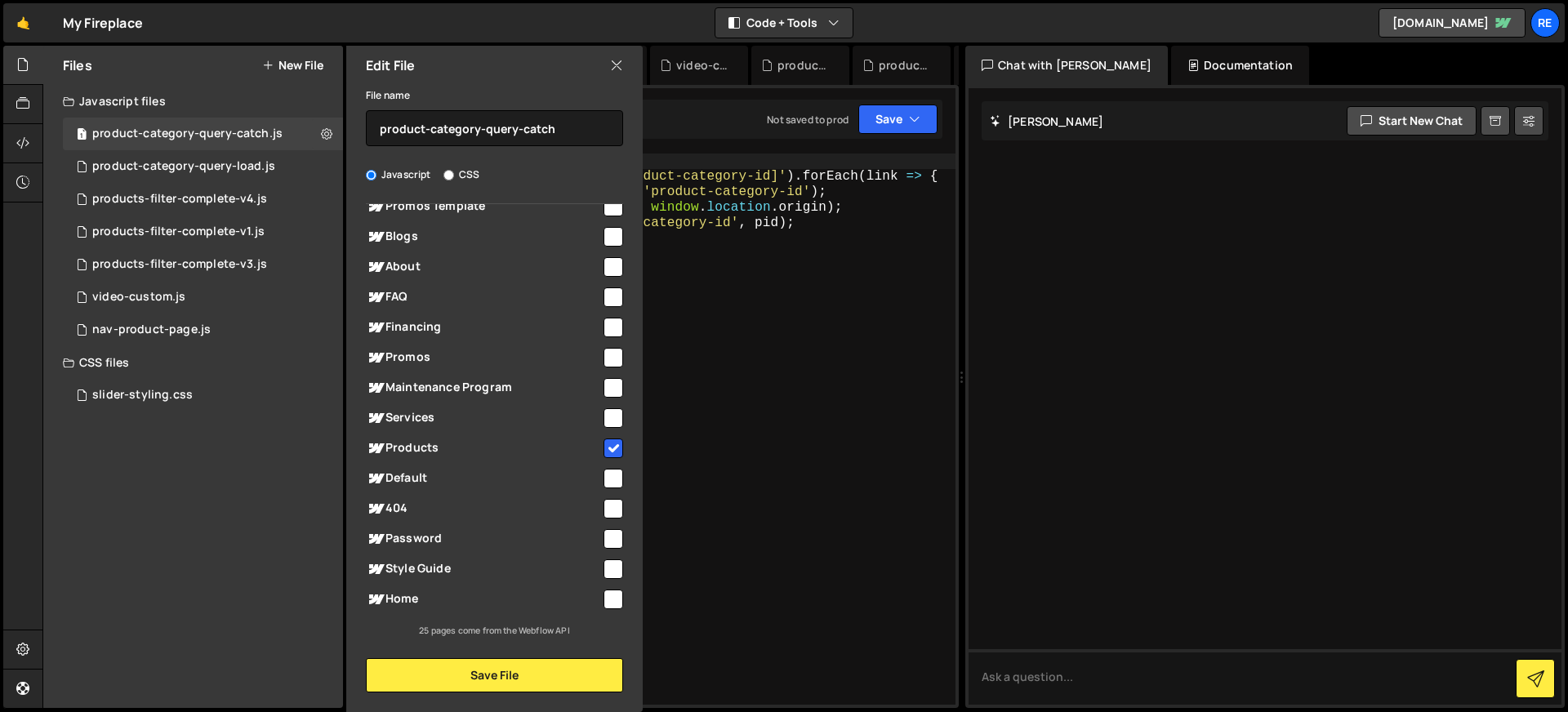
click at [608, 596] on input "checkbox" at bounding box center [613, 599] width 19 height 19
checkbox input "true"
click at [583, 662] on button "Save File" at bounding box center [494, 675] width 257 height 34
